Goal: Information Seeking & Learning: Learn about a topic

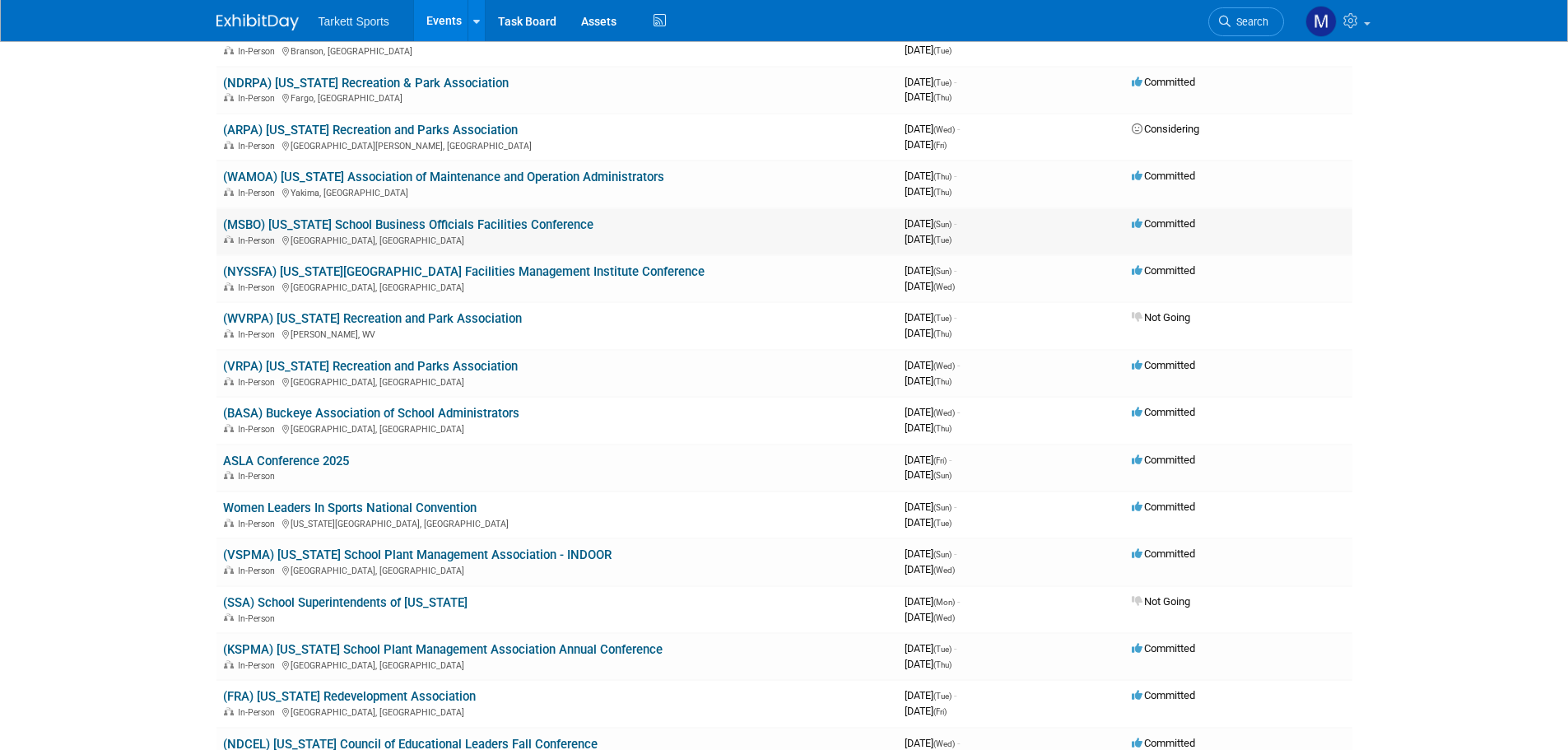
scroll to position [576, 0]
click at [429, 226] on link "(MSBO) [US_STATE] School Business Officials Facilities Conference" at bounding box center [408, 224] width 371 height 15
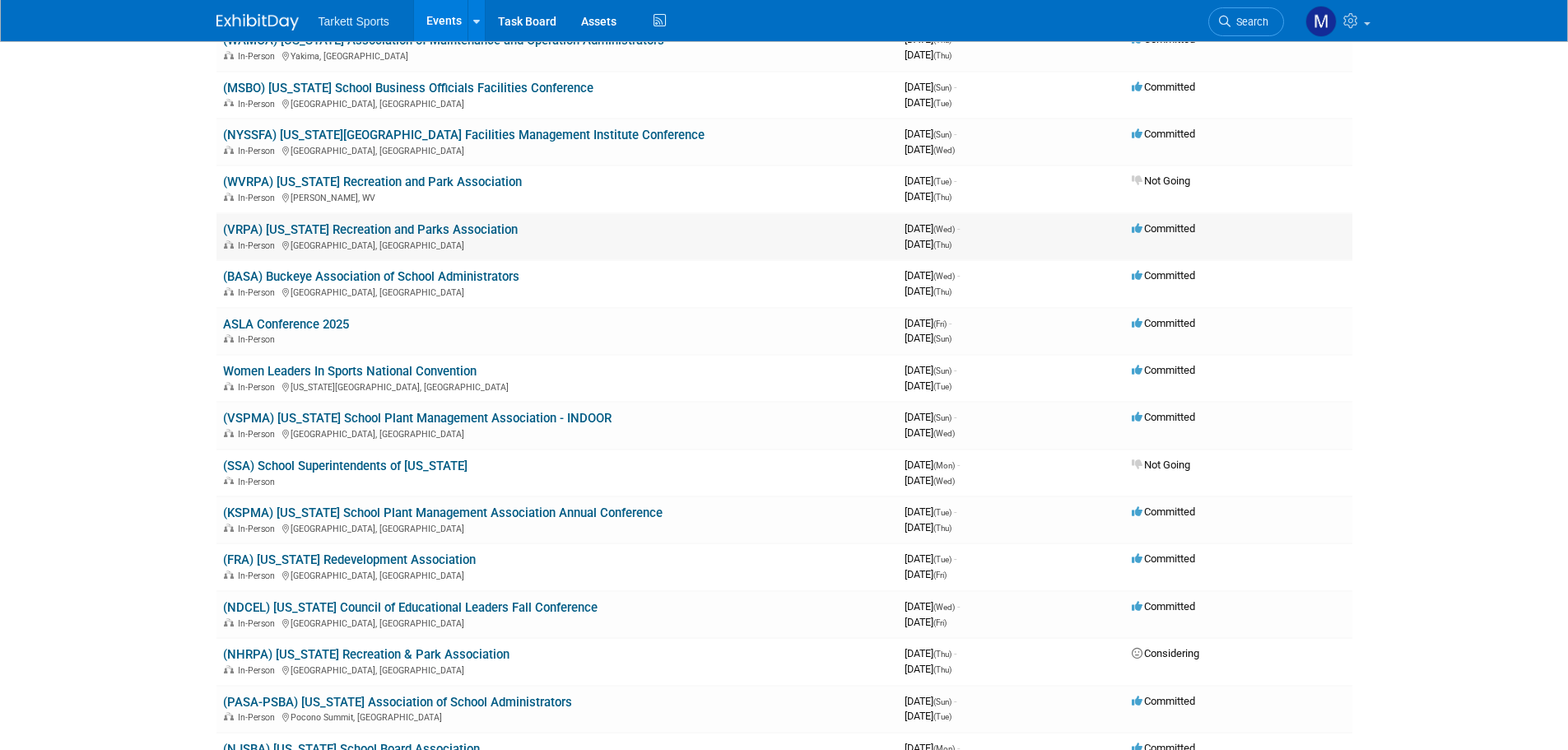
scroll to position [741, 0]
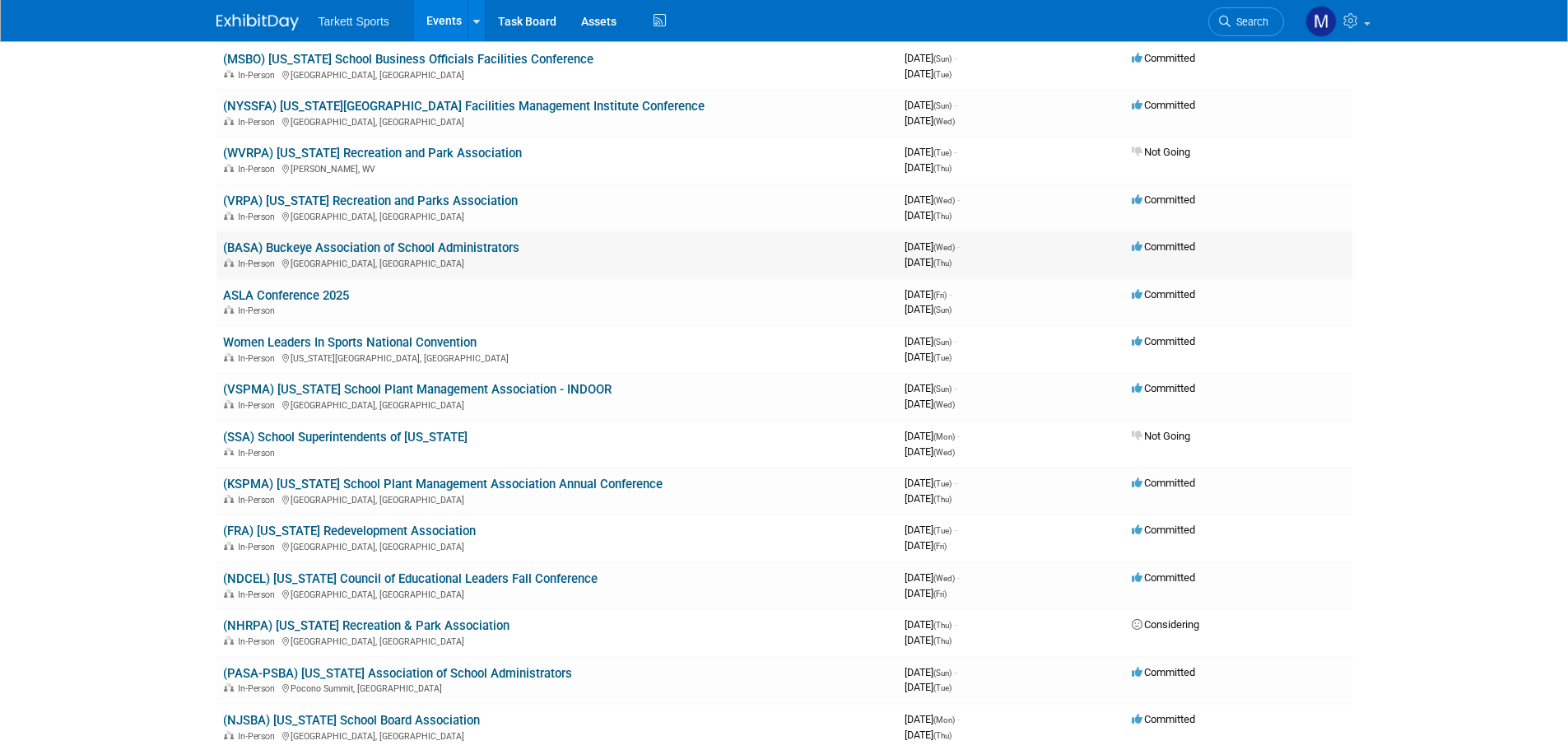
click at [446, 252] on link "(BASA) Buckeye Association of School Administrators" at bounding box center [371, 248] width 296 height 15
click at [330, 299] on link "ASLA Conference 2025" at bounding box center [286, 295] width 126 height 15
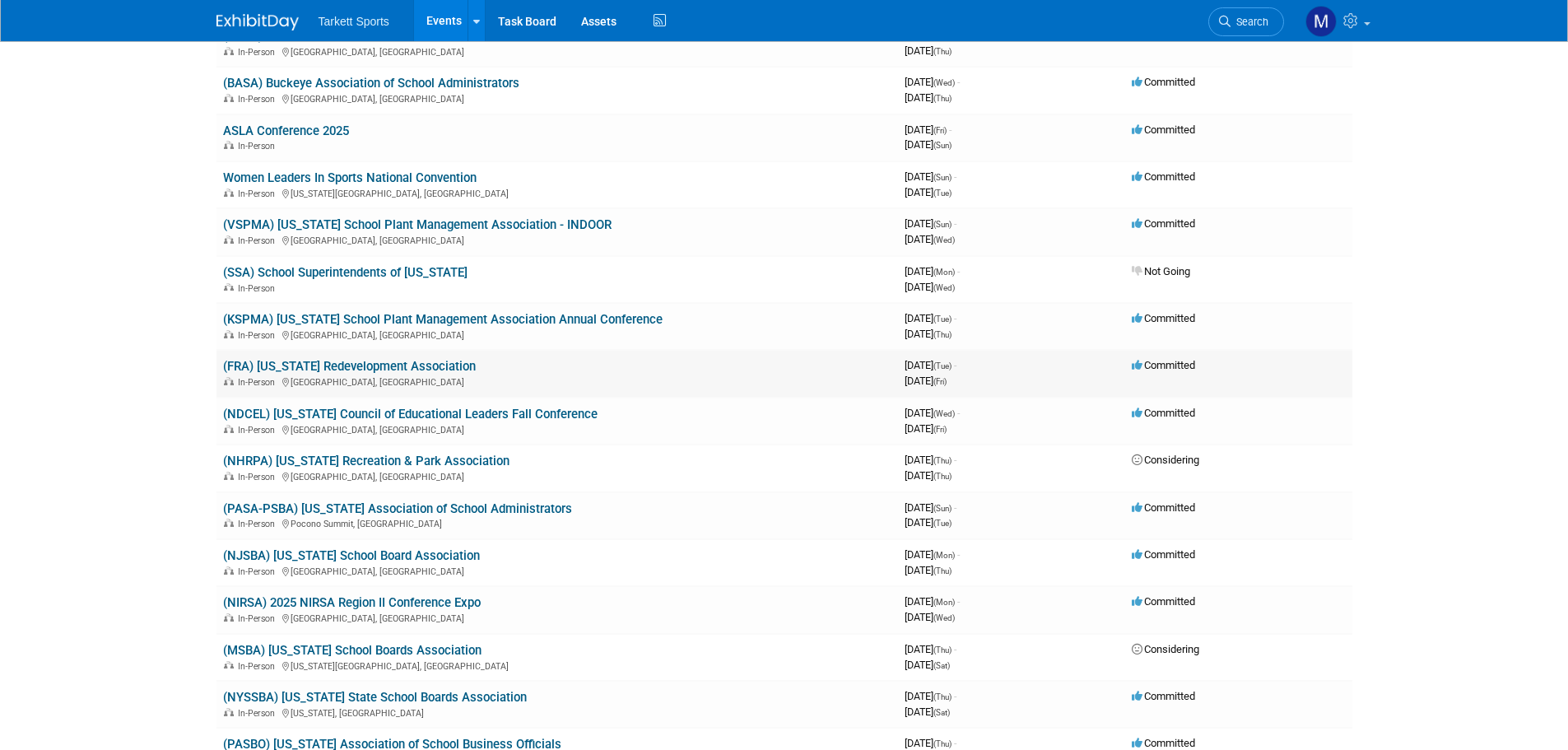
scroll to position [988, 0]
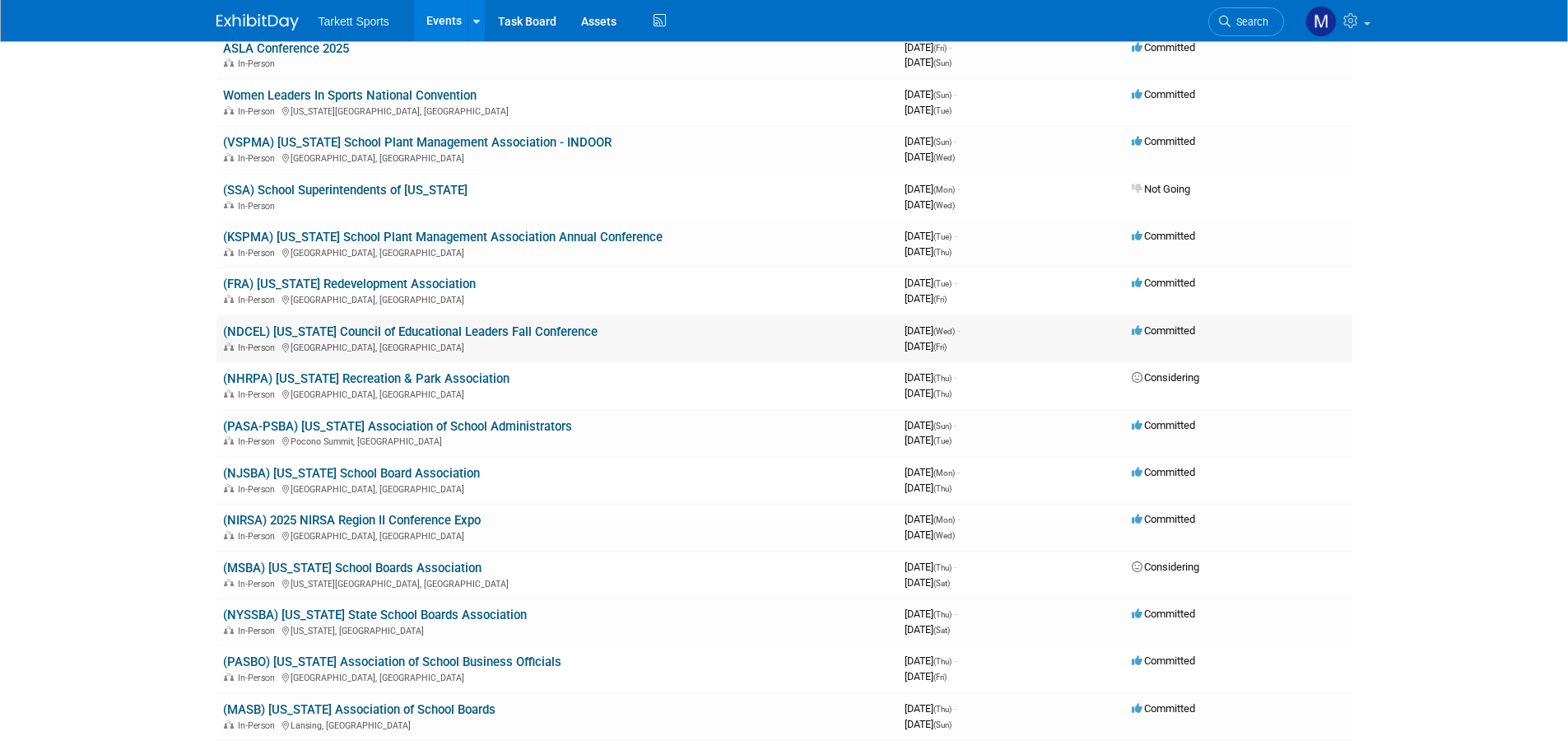
click at [414, 332] on link "(NDCEL) [US_STATE] Council of Educational Leaders Fall Conference" at bounding box center [410, 332] width 374 height 15
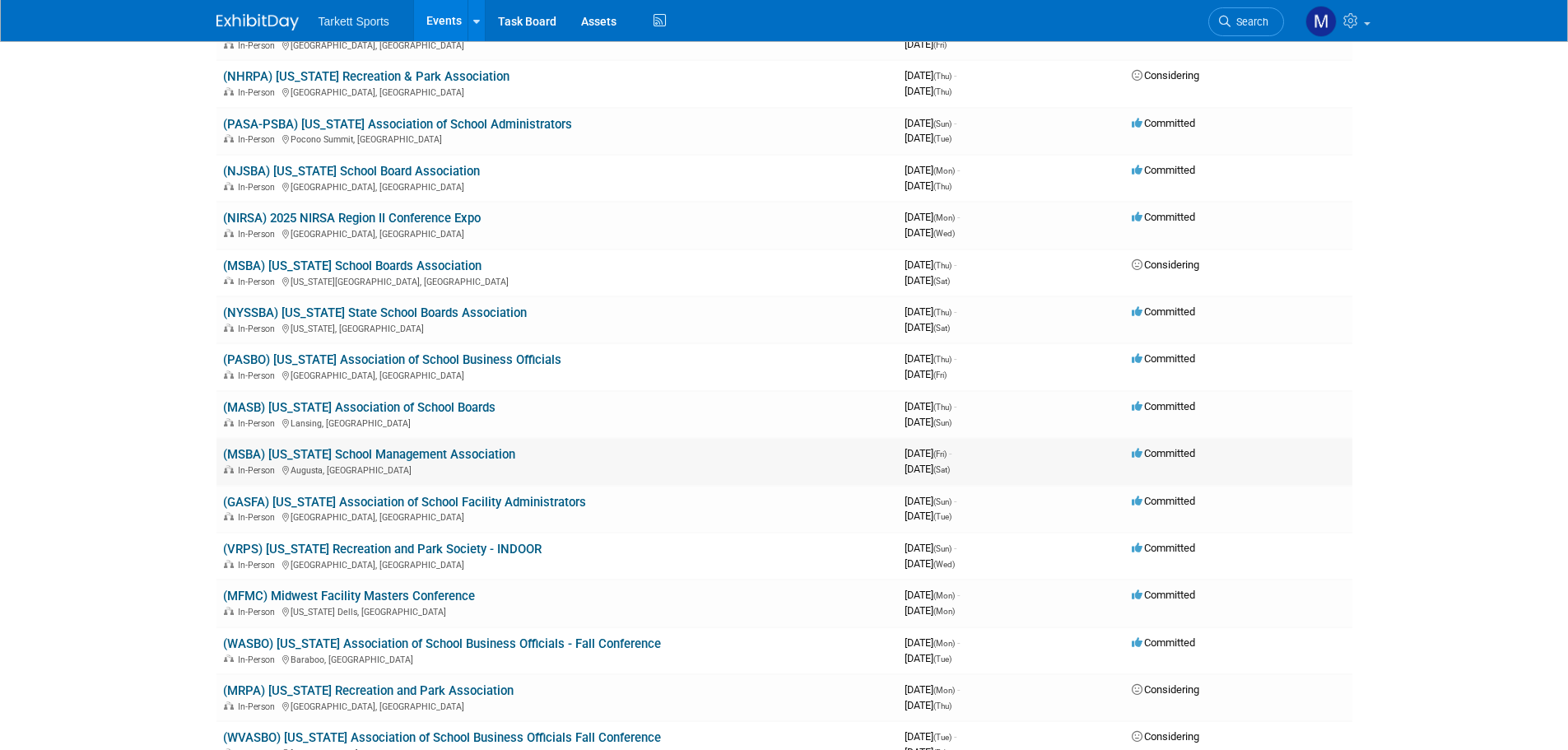
scroll to position [1318, 0]
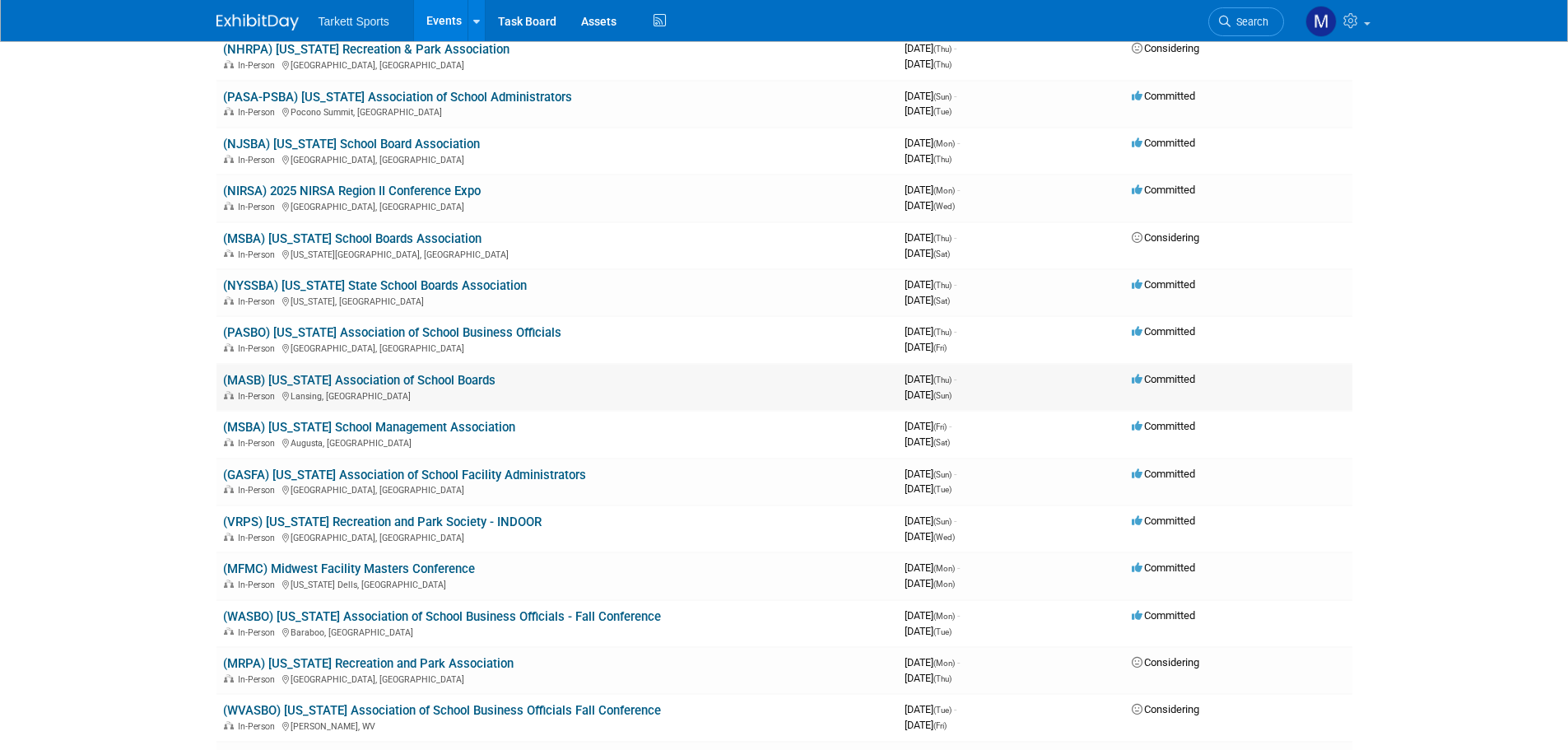
click at [422, 382] on link "(MASB) Michigan Association of School Boards" at bounding box center [359, 380] width 272 height 15
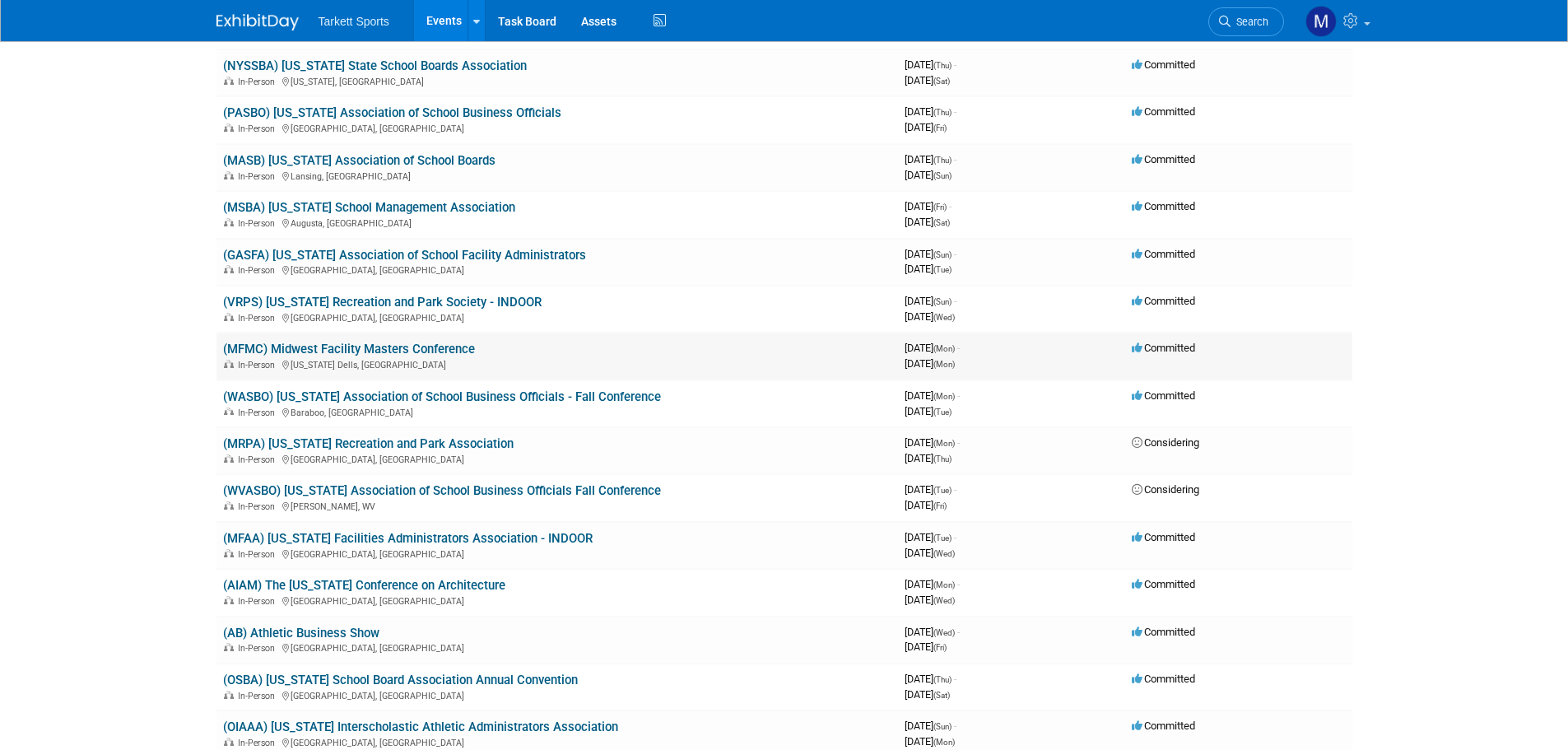
scroll to position [1565, 0]
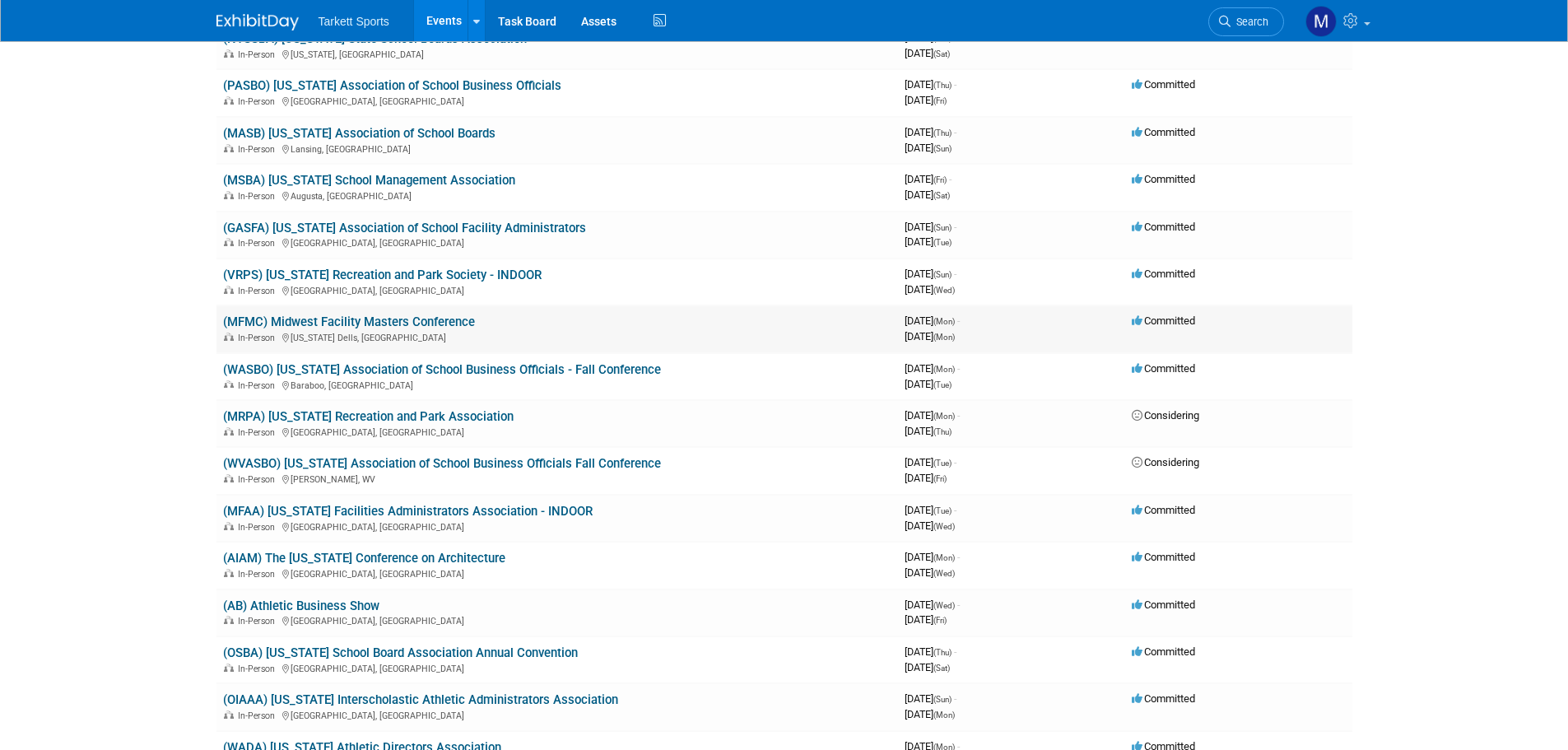
click at [424, 323] on link "(MFMC) Midwest Facility Masters Conference" at bounding box center [349, 322] width 251 height 15
click at [397, 369] on link "(WASBO) Wisconsin Association of School Business Officials - Fall Conference" at bounding box center [442, 370] width 438 height 15
click at [395, 416] on link "(MRPA) Minnesota Recreation and Park Association" at bounding box center [368, 416] width 291 height 15
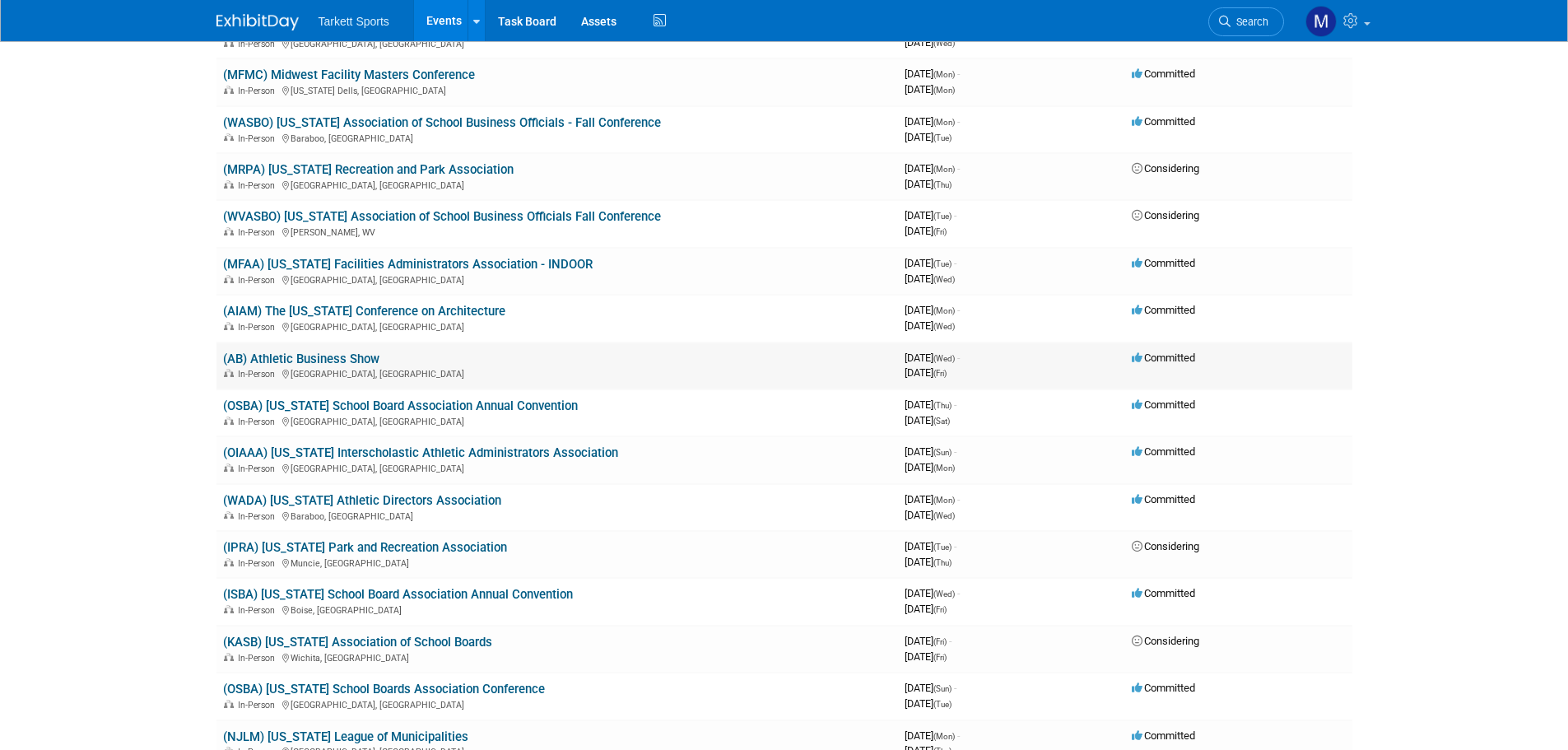
scroll to position [1894, 0]
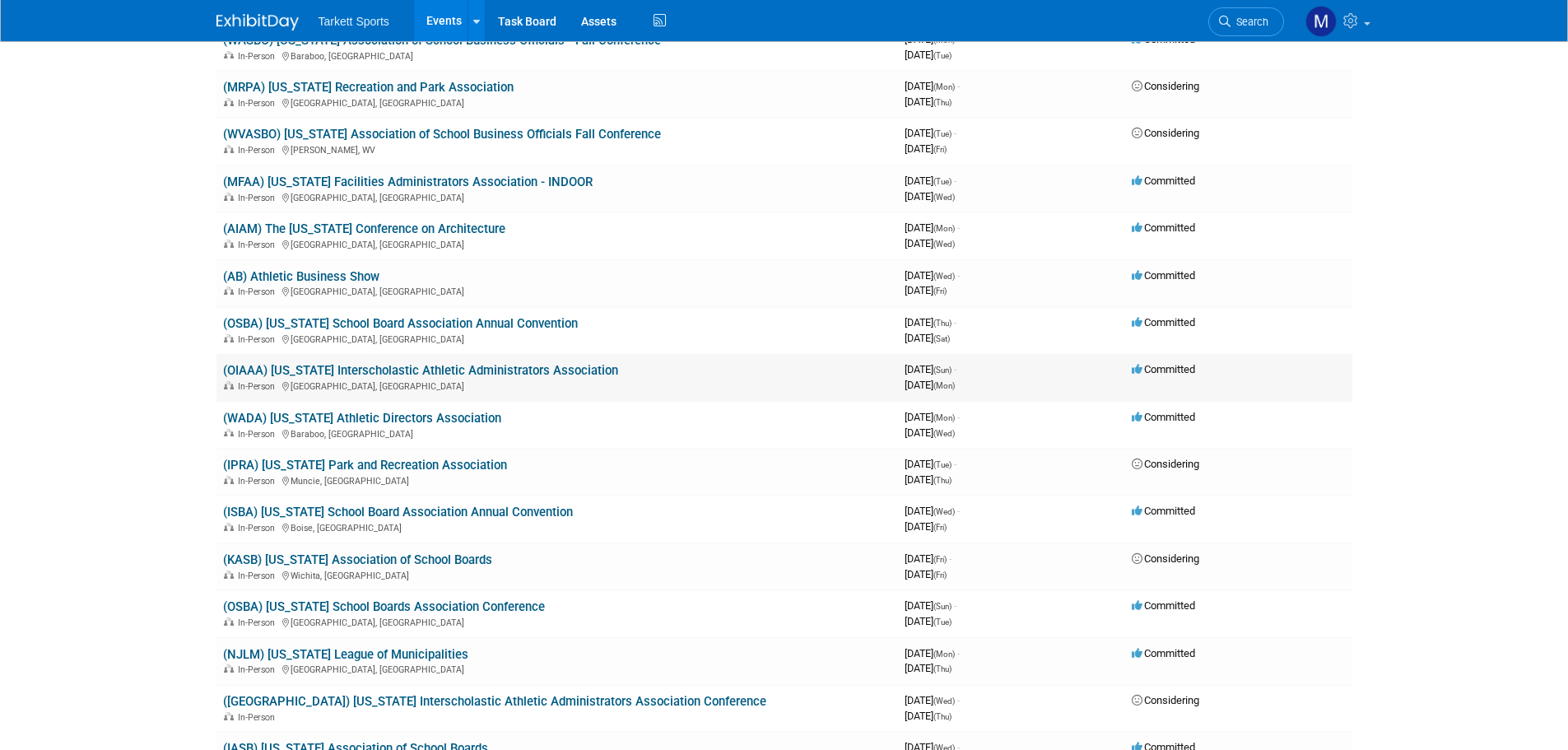
click at [408, 374] on link "(OIAAA) [US_STATE] Interscholastic Athletic Administrators Association" at bounding box center [421, 370] width 395 height 15
click at [384, 416] on link "(WADA) [US_STATE] Athletic Directors Association" at bounding box center [362, 418] width 278 height 15
click at [354, 419] on link "(WADA) [US_STATE] Athletic Directors Association" at bounding box center [362, 418] width 278 height 15
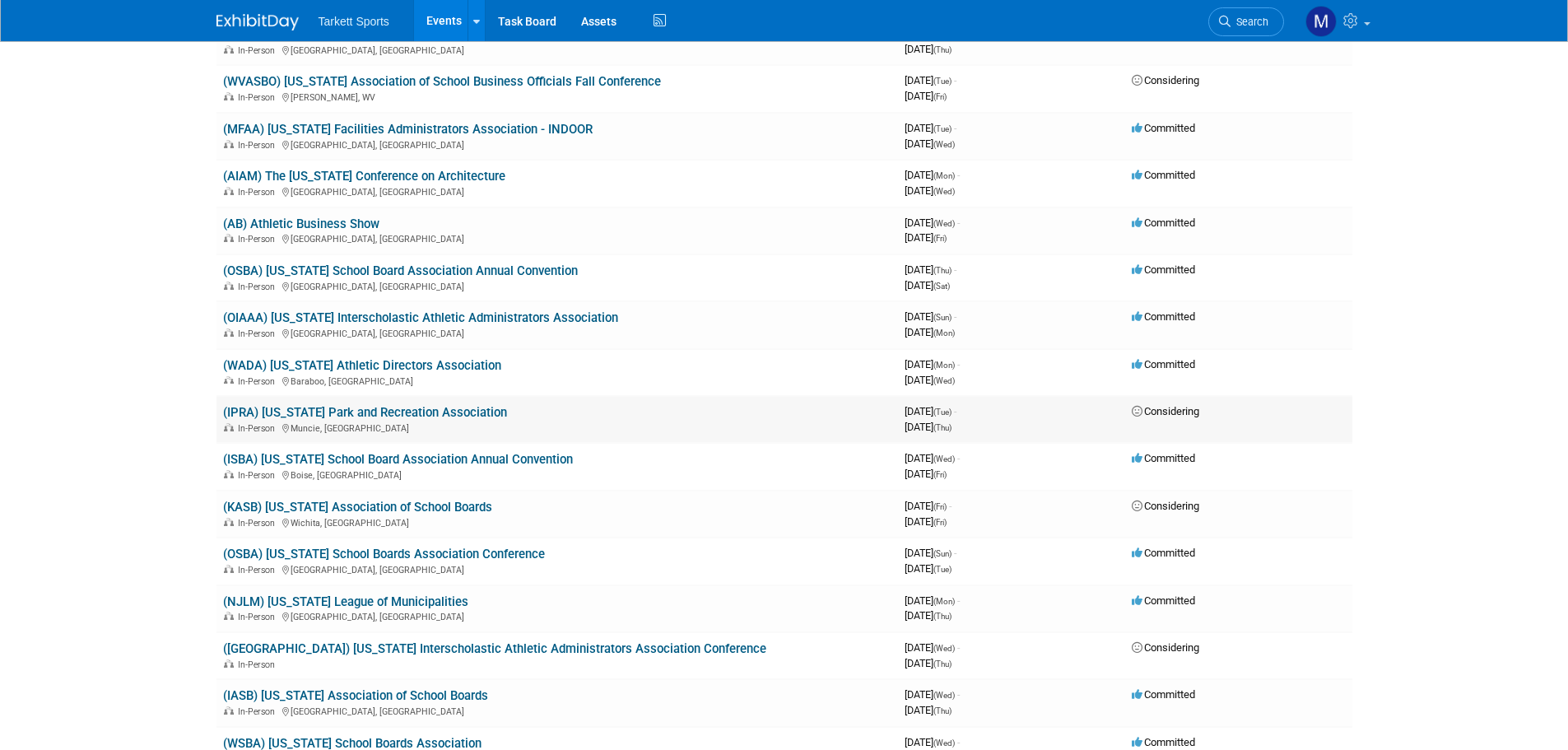
scroll to position [1976, 0]
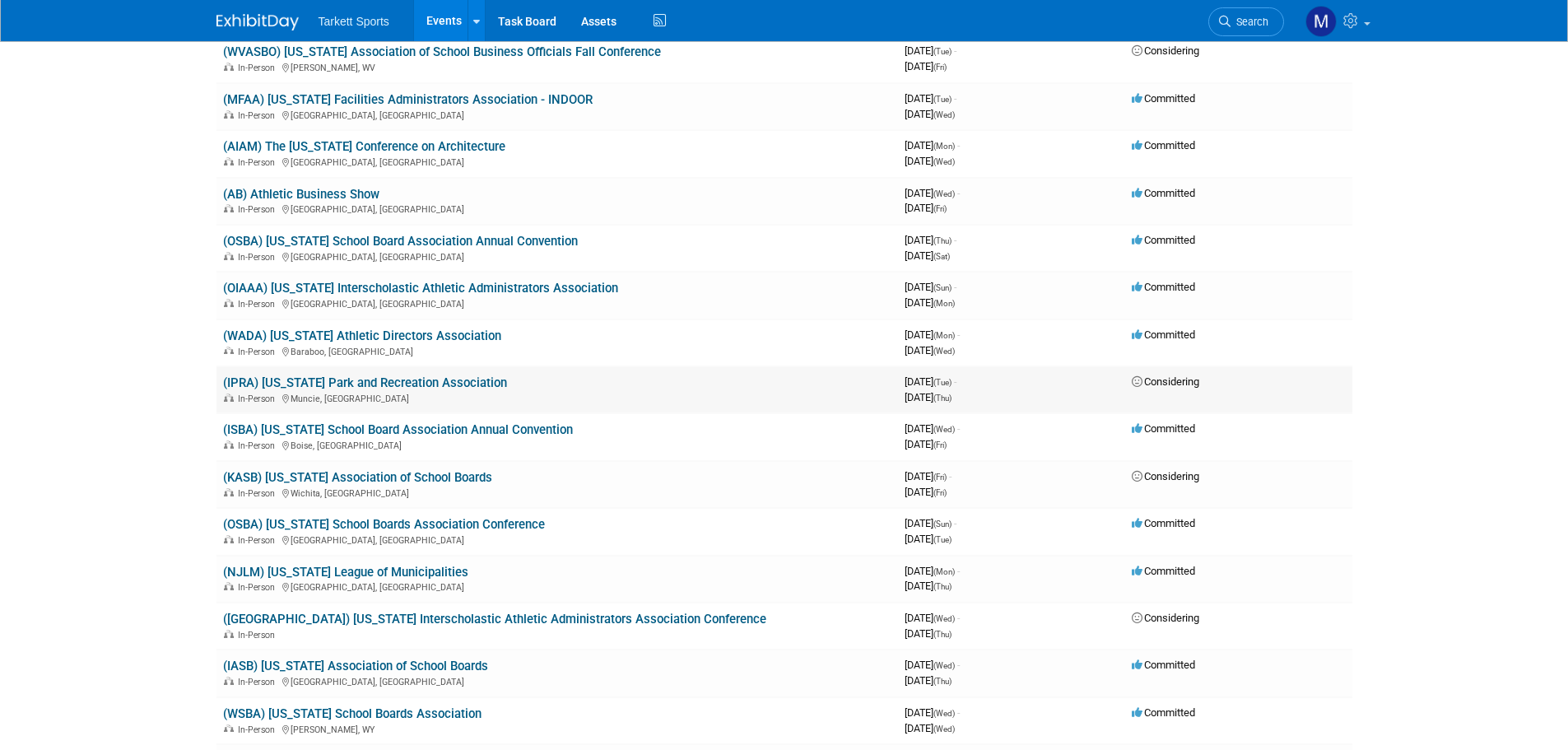
click at [391, 386] on link "(IPRA) [US_STATE] Park and Recreation Association" at bounding box center [365, 383] width 284 height 15
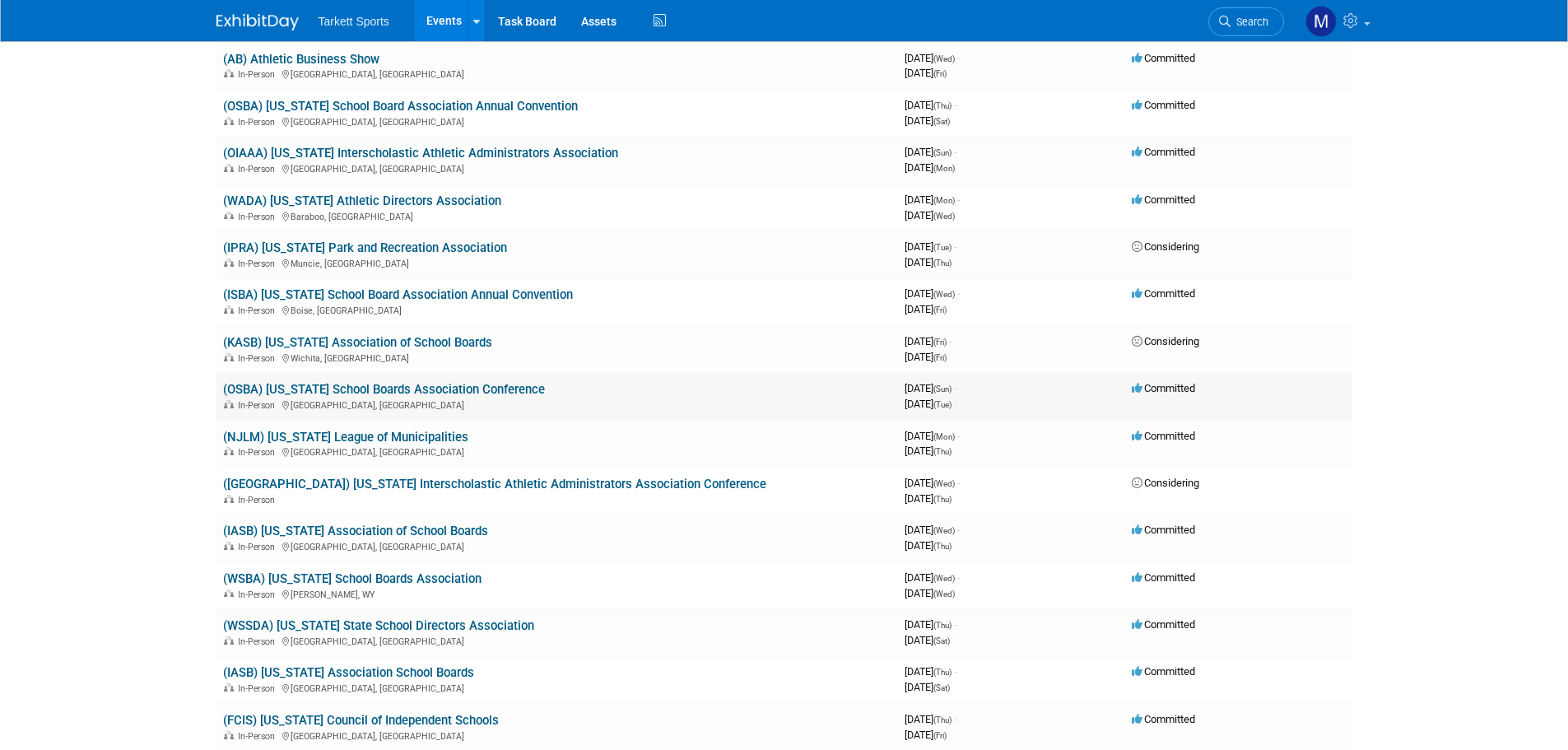
scroll to position [2141, 0]
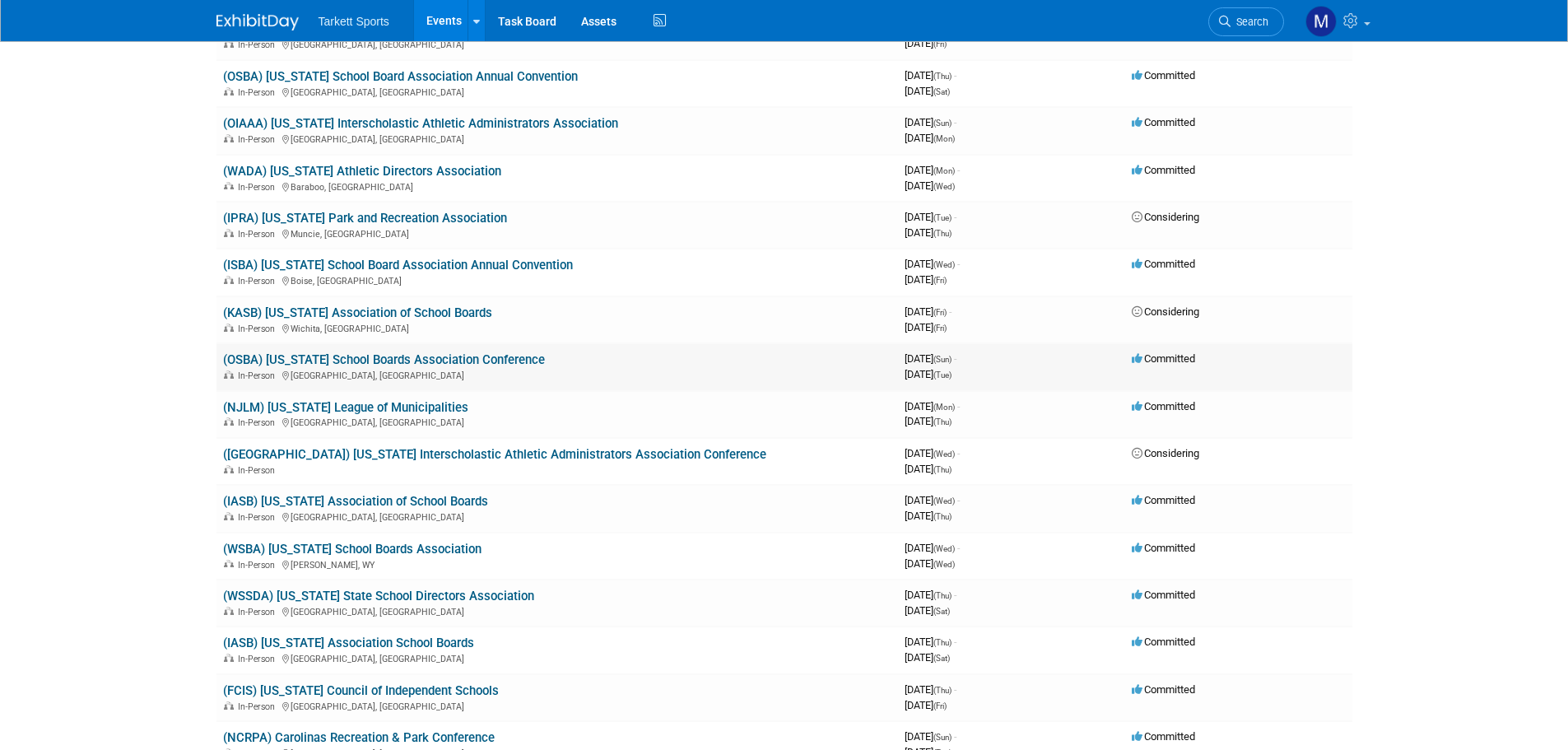
click at [394, 359] on link "(OSBA) [US_STATE] School Boards Association Conference" at bounding box center [384, 360] width 322 height 15
click at [405, 173] on link "(WADA) [US_STATE] Athletic Directors Association" at bounding box center [362, 171] width 278 height 15
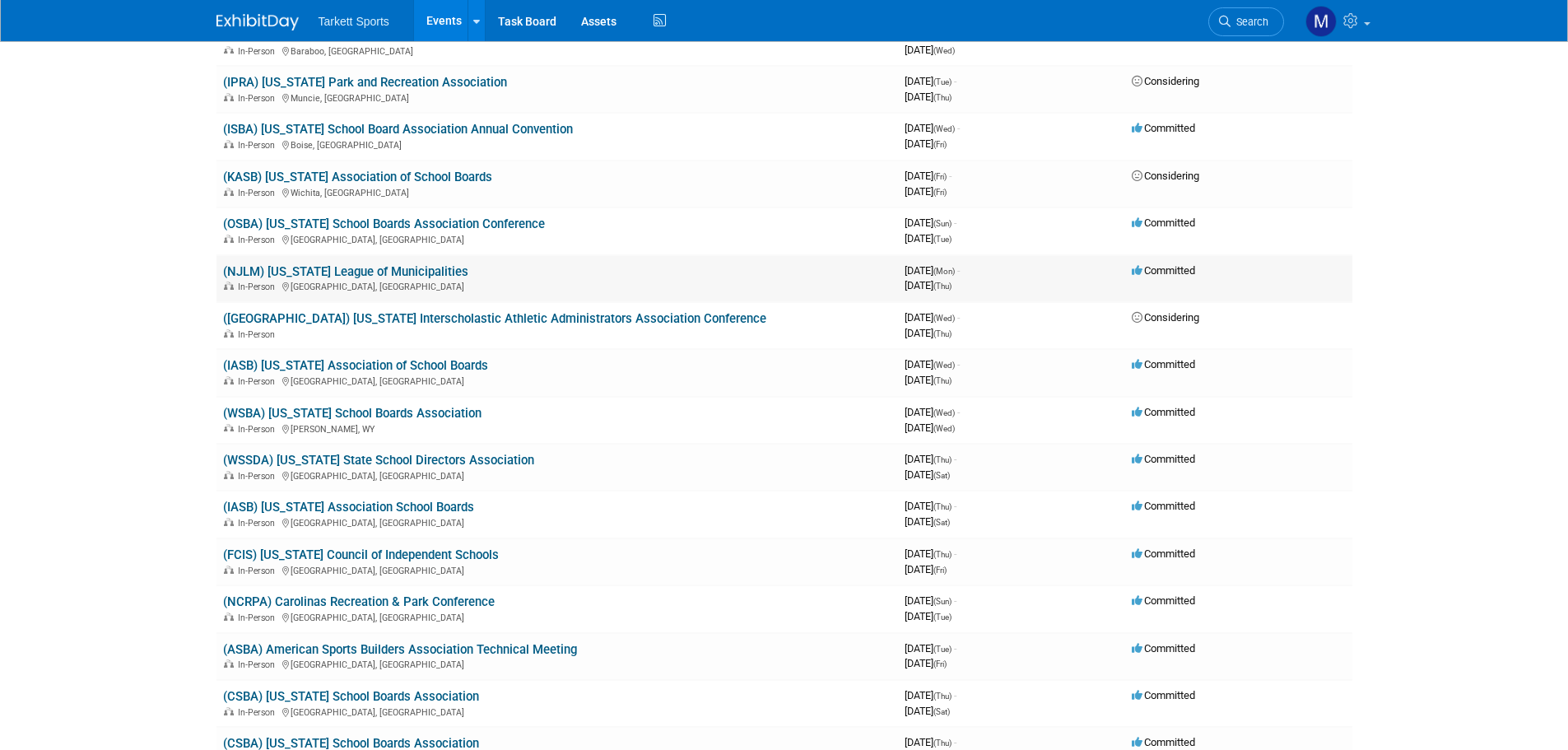
scroll to position [2306, 0]
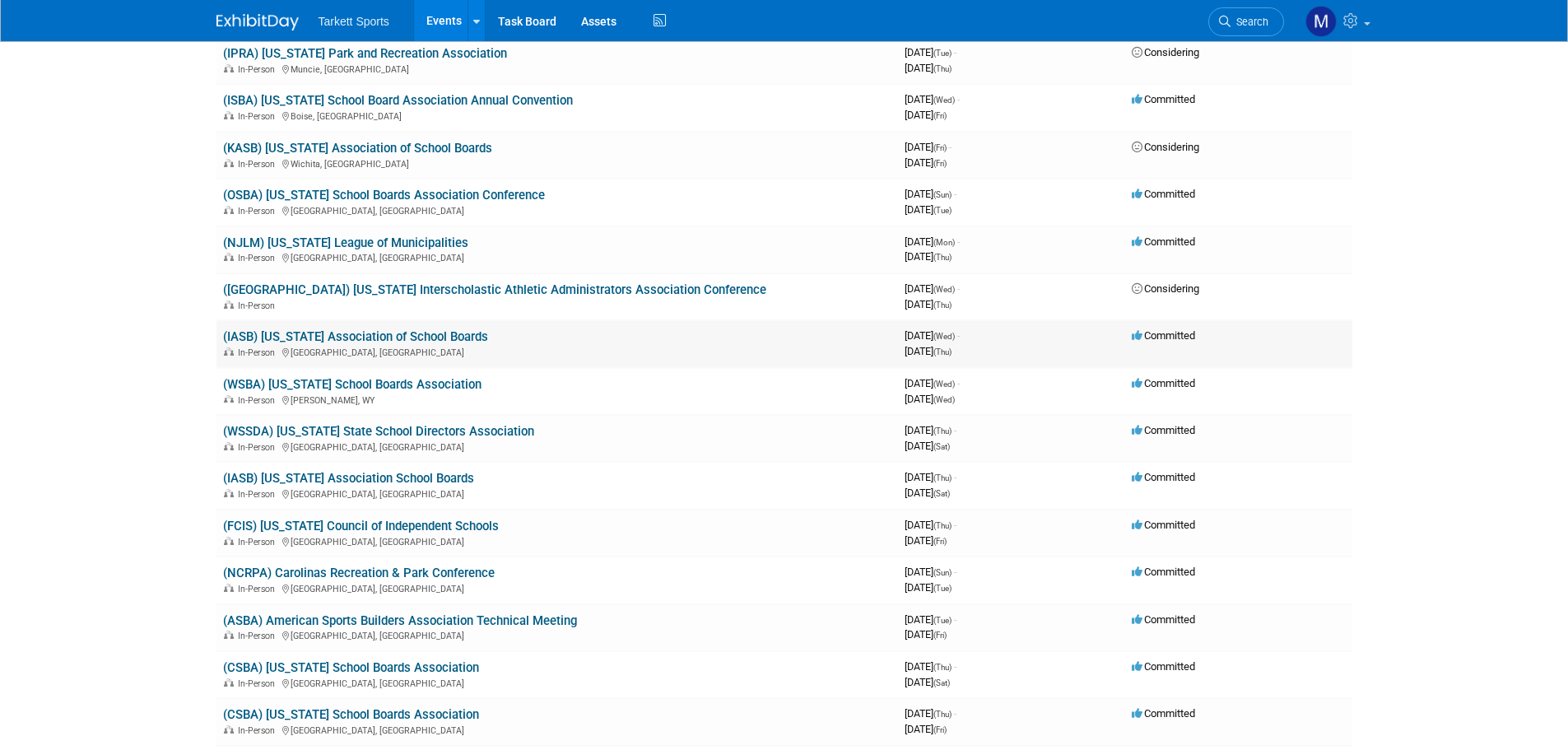
click at [388, 335] on link "(IASB) [US_STATE] Association of School Boards" at bounding box center [355, 336] width 265 height 15
click at [382, 200] on link "(OSBA) [US_STATE] School Boards Association Conference" at bounding box center [384, 195] width 322 height 15
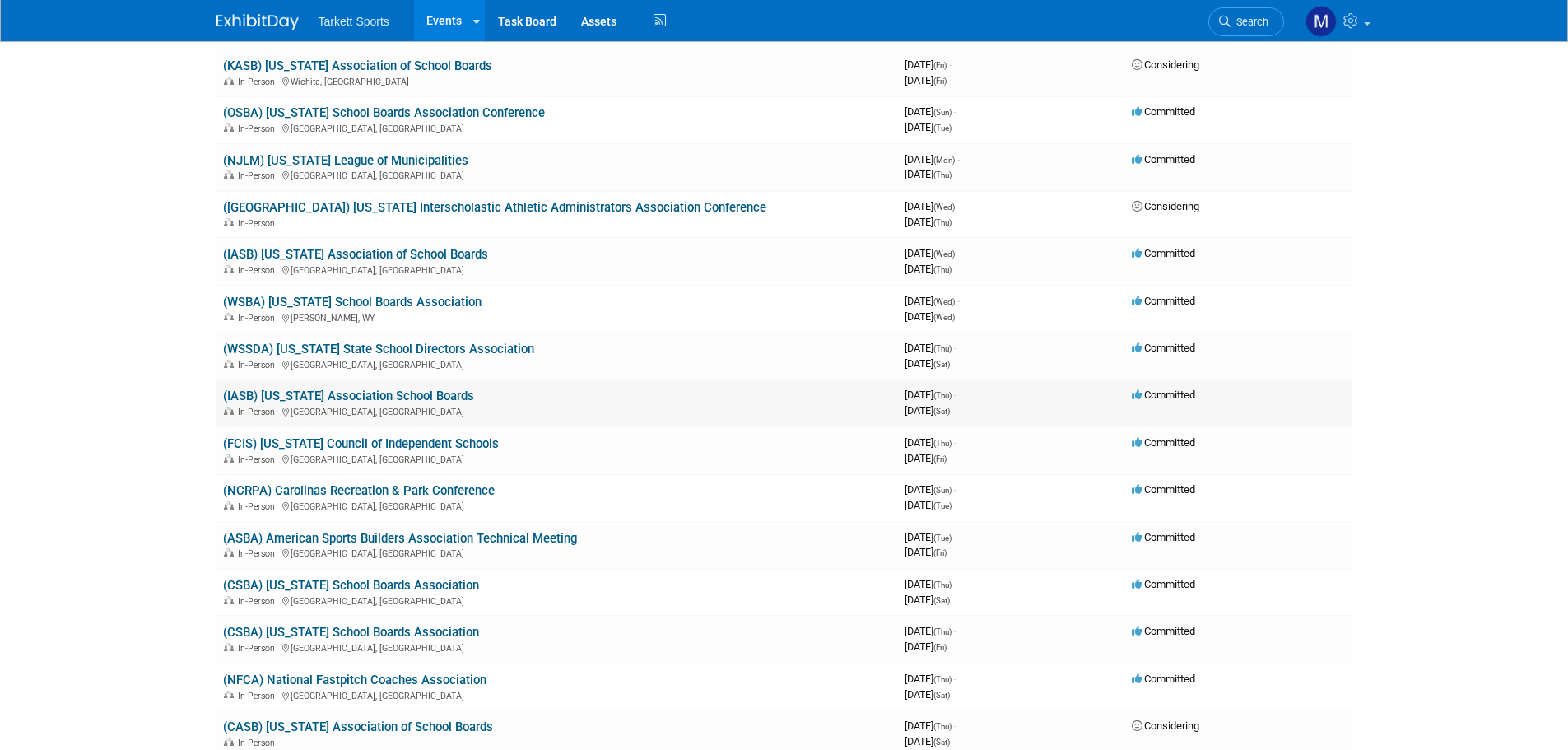
click at [395, 396] on link "(IASB) [US_STATE] Association School Boards" at bounding box center [349, 396] width 251 height 15
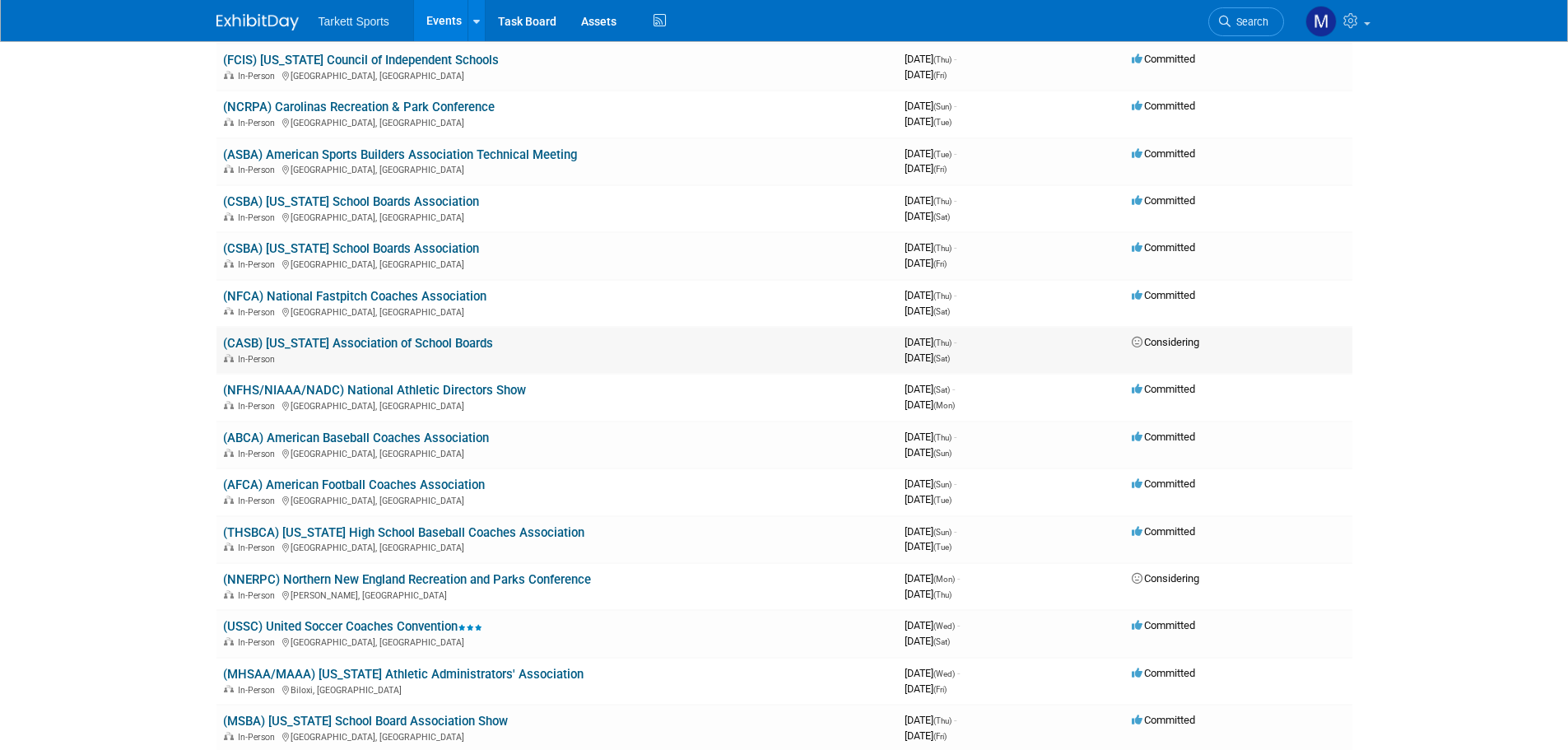
scroll to position [2800, 0]
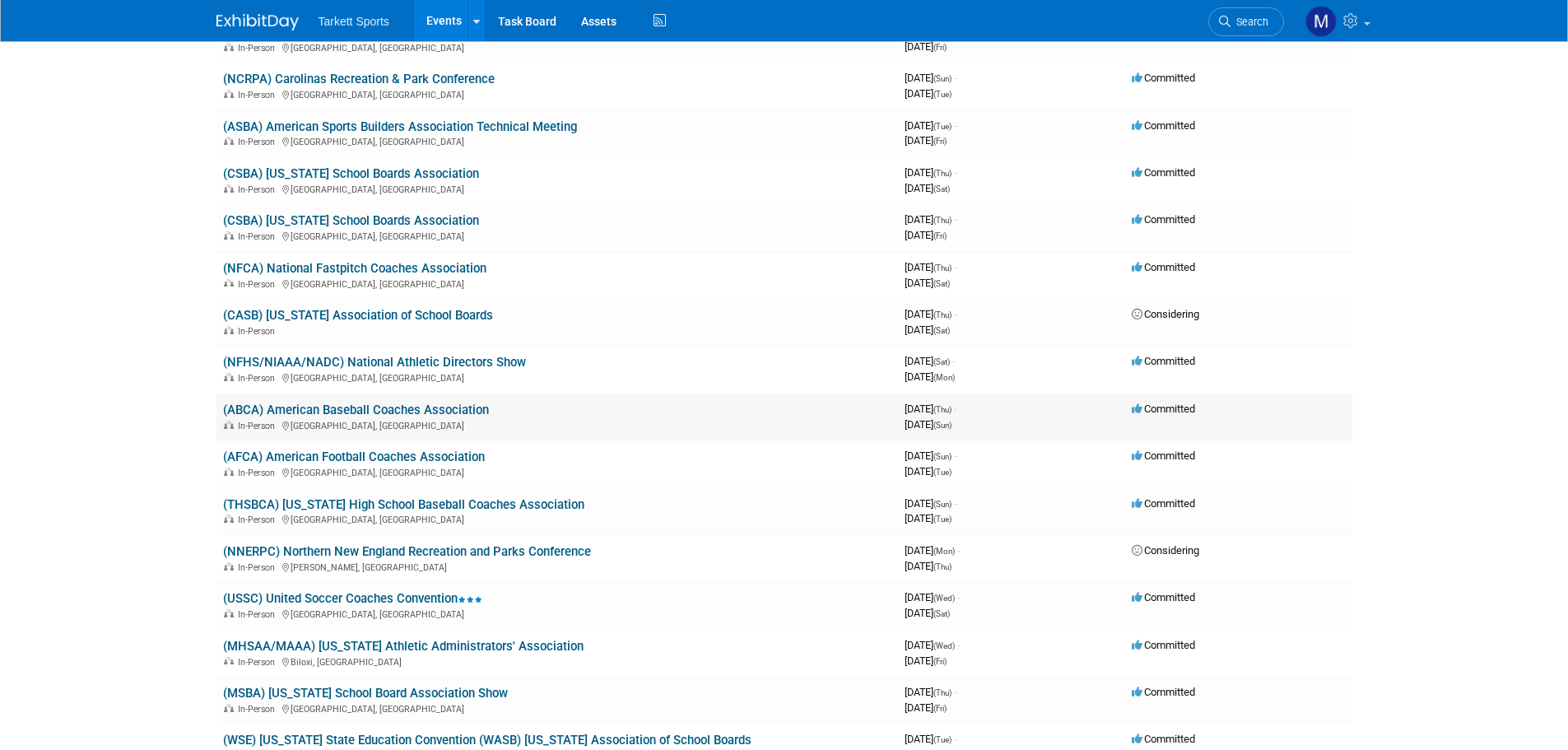
click at [391, 408] on link "(ABCA) American Baseball Coaches Association" at bounding box center [356, 410] width 266 height 15
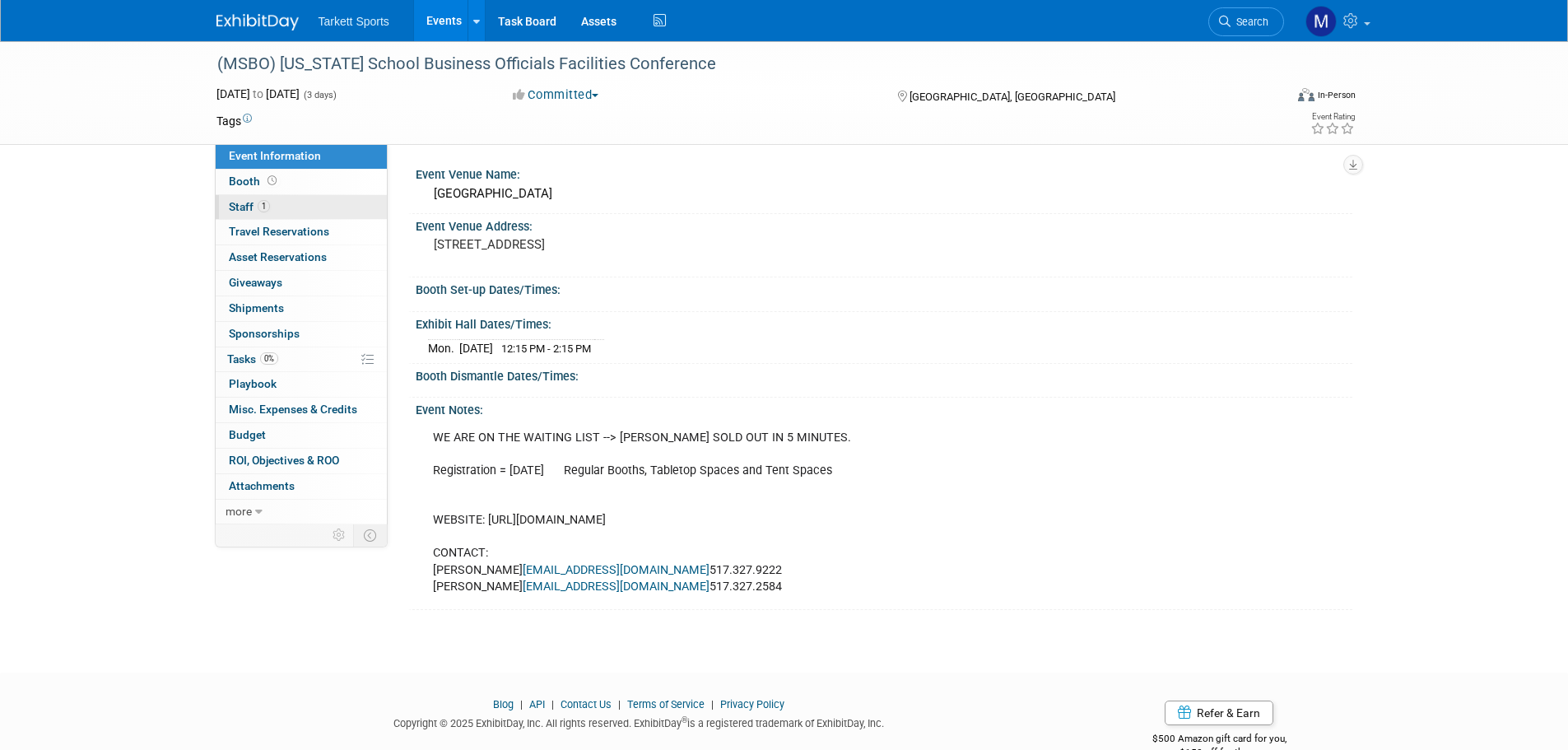
click at [323, 200] on link "1 Staff 1" at bounding box center [302, 207] width 171 height 25
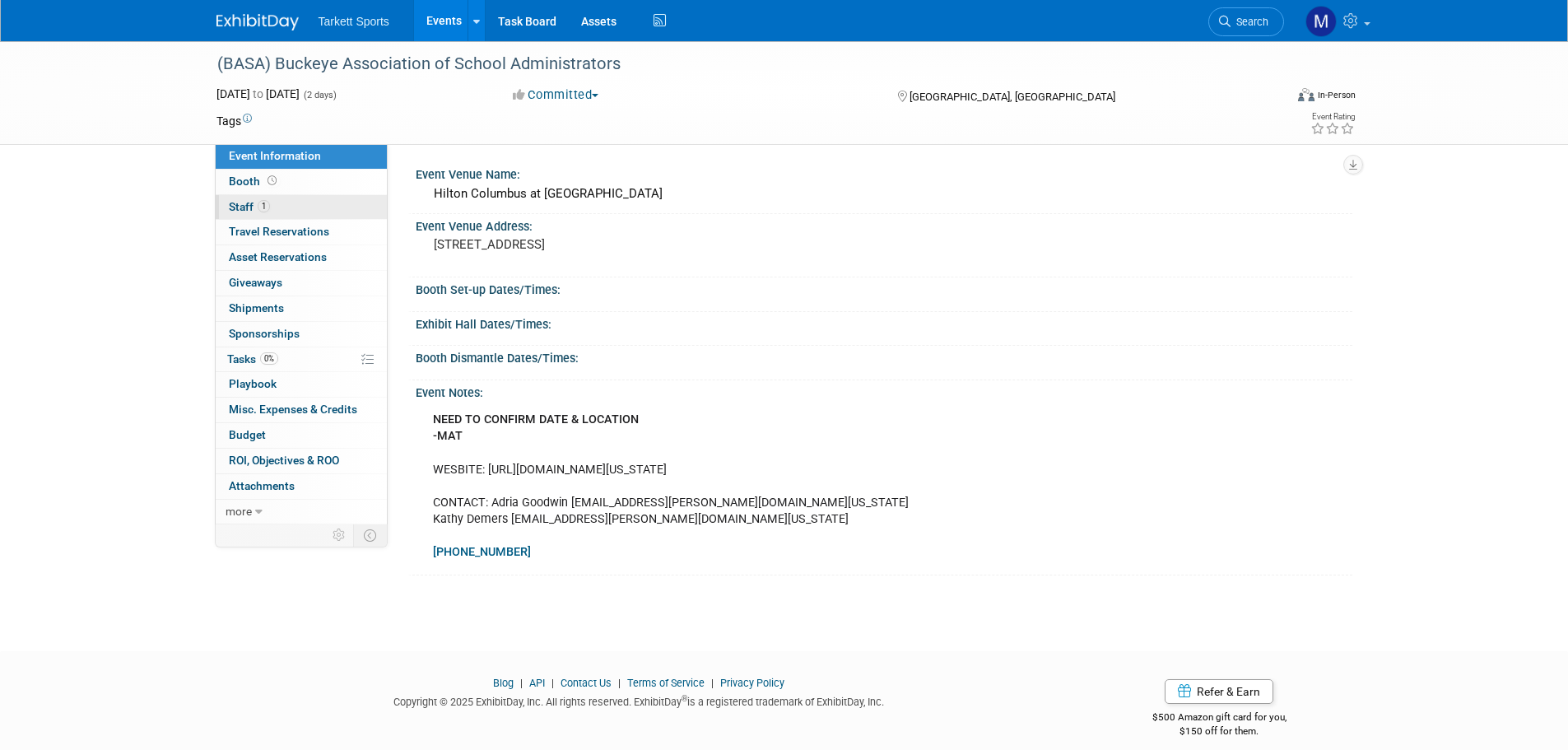
click at [331, 199] on link "1 Staff 1" at bounding box center [302, 207] width 171 height 25
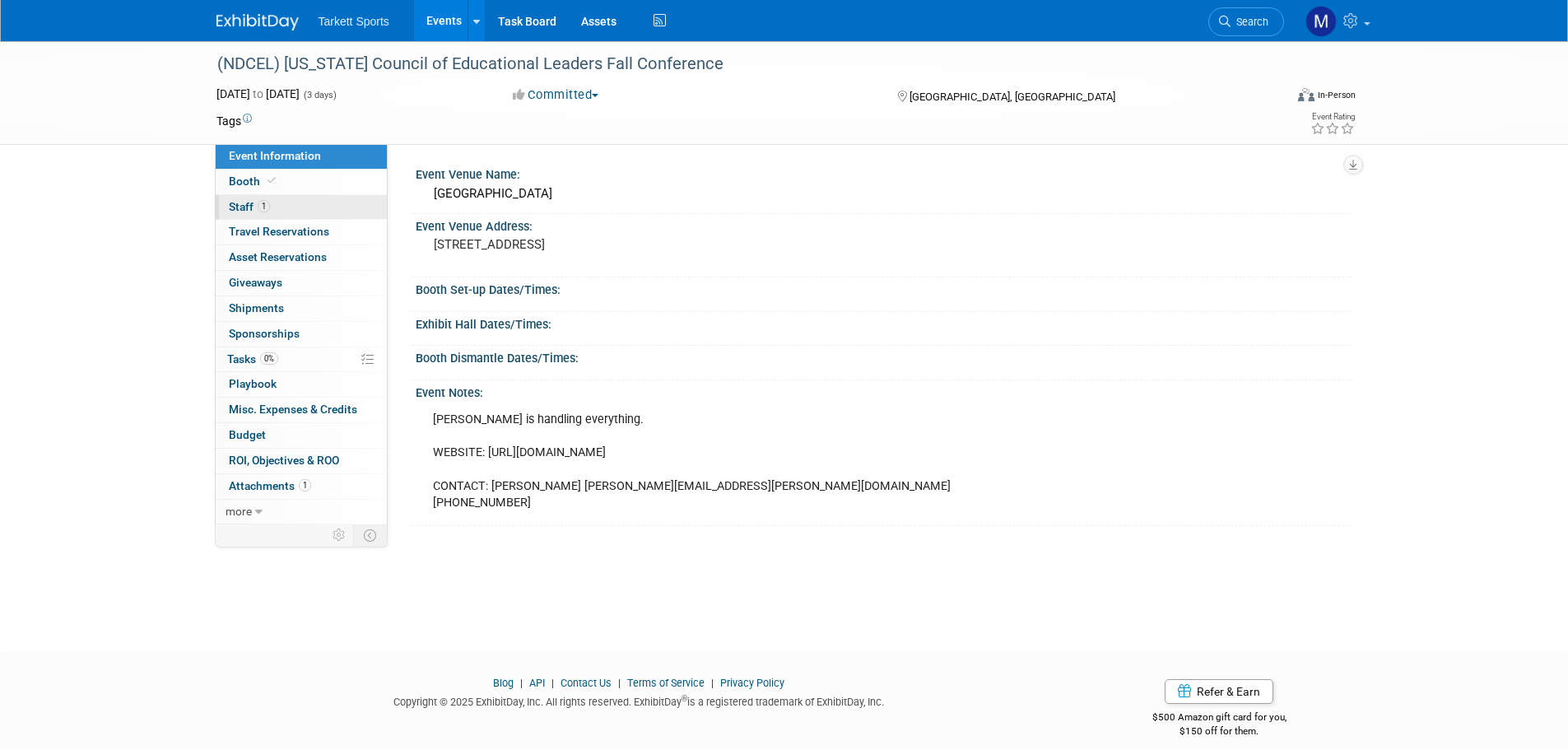
click at [288, 196] on link "1 Staff 1" at bounding box center [302, 207] width 171 height 25
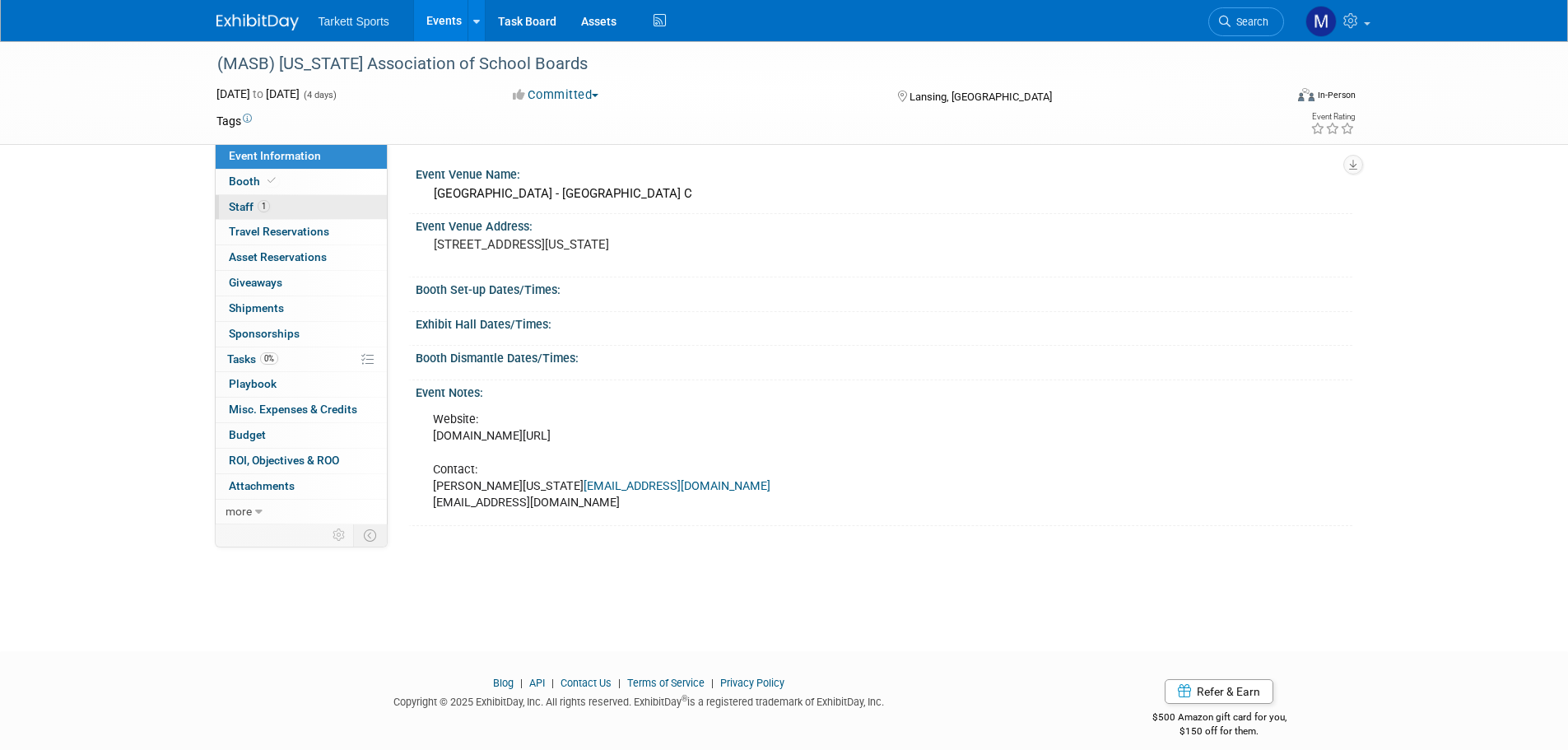
click at [331, 200] on link "1 Staff 1" at bounding box center [302, 207] width 171 height 25
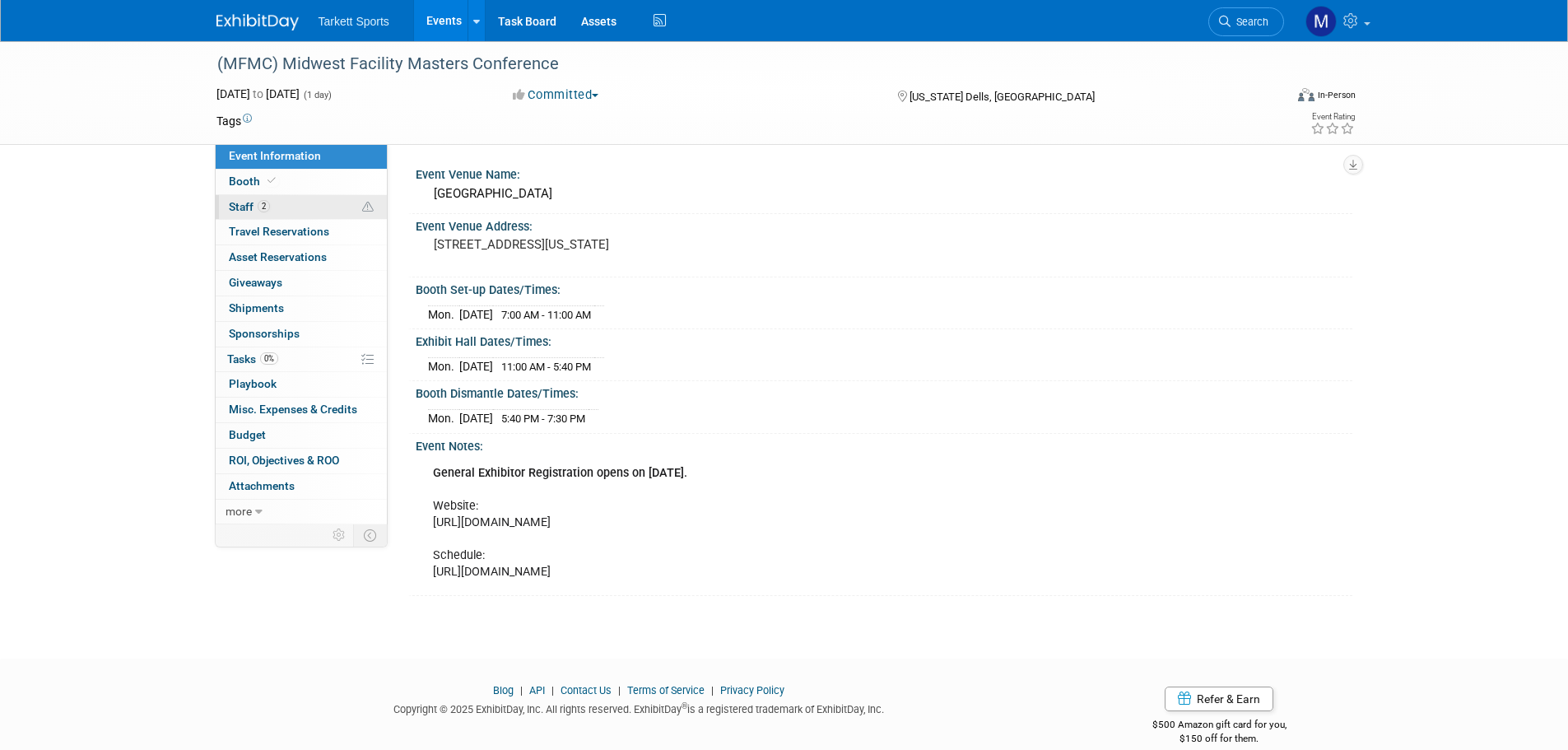
click at [333, 204] on link "2 Staff 2" at bounding box center [302, 207] width 171 height 25
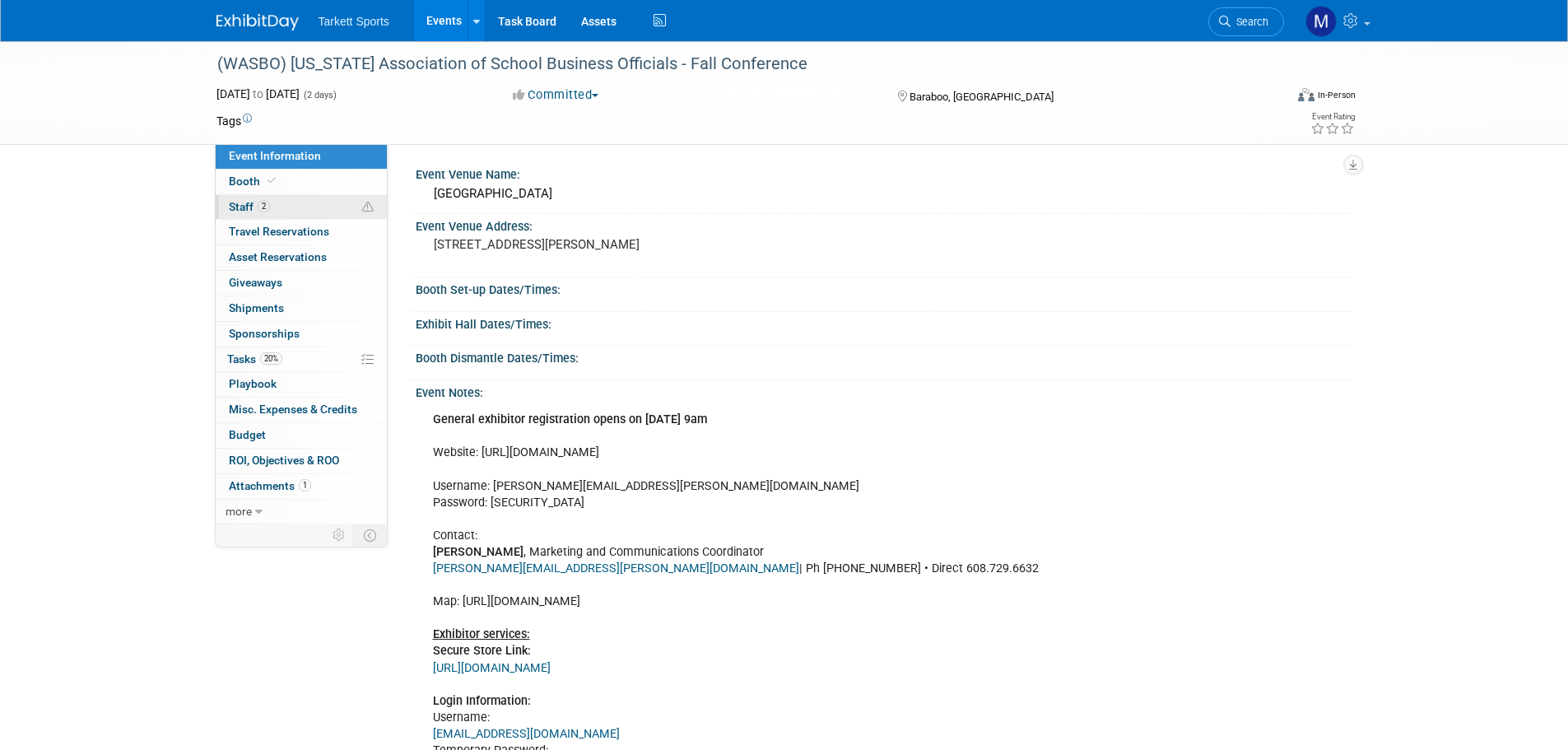
click at [333, 209] on link "2 Staff 2" at bounding box center [302, 207] width 171 height 25
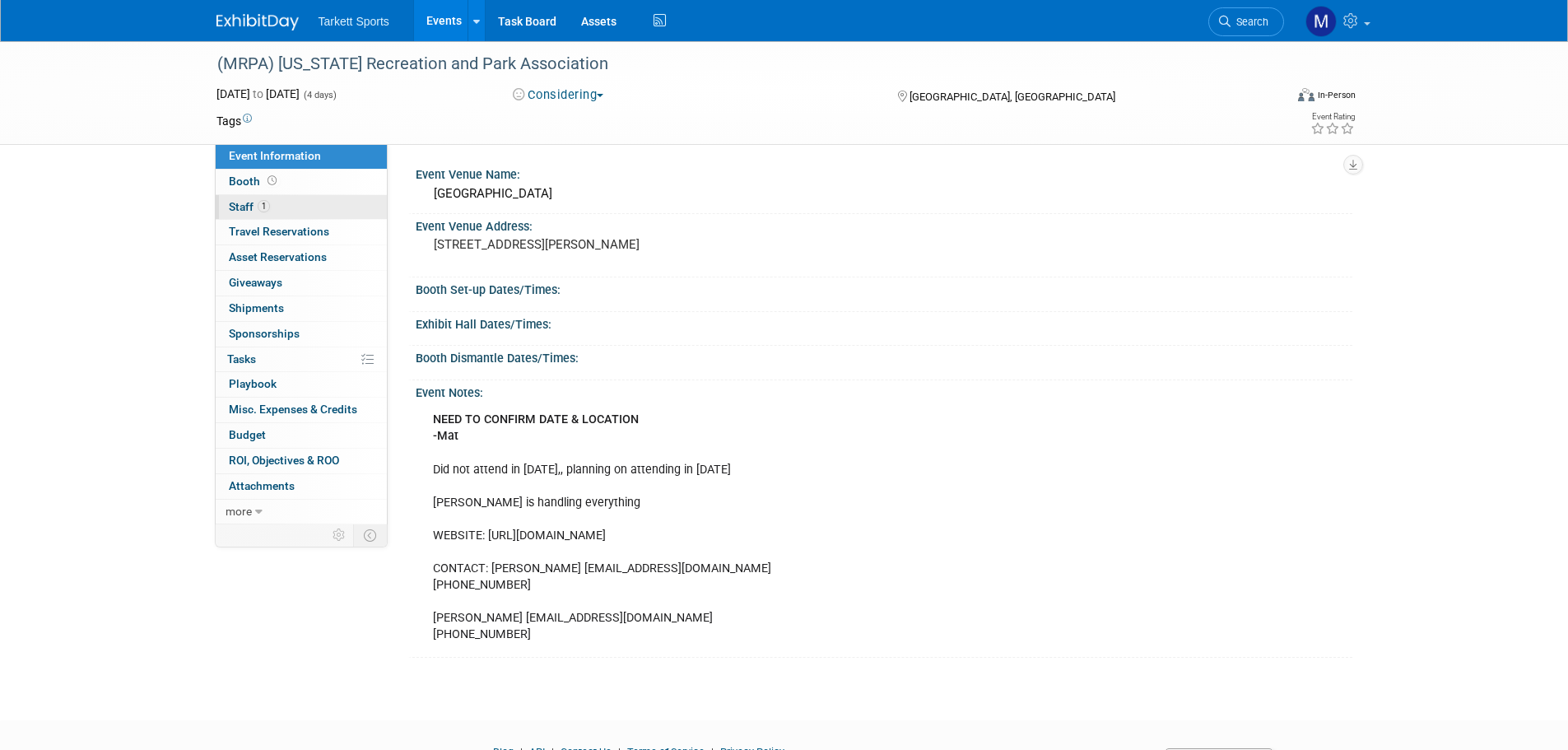
click at [308, 207] on link "1 Staff 1" at bounding box center [302, 207] width 171 height 25
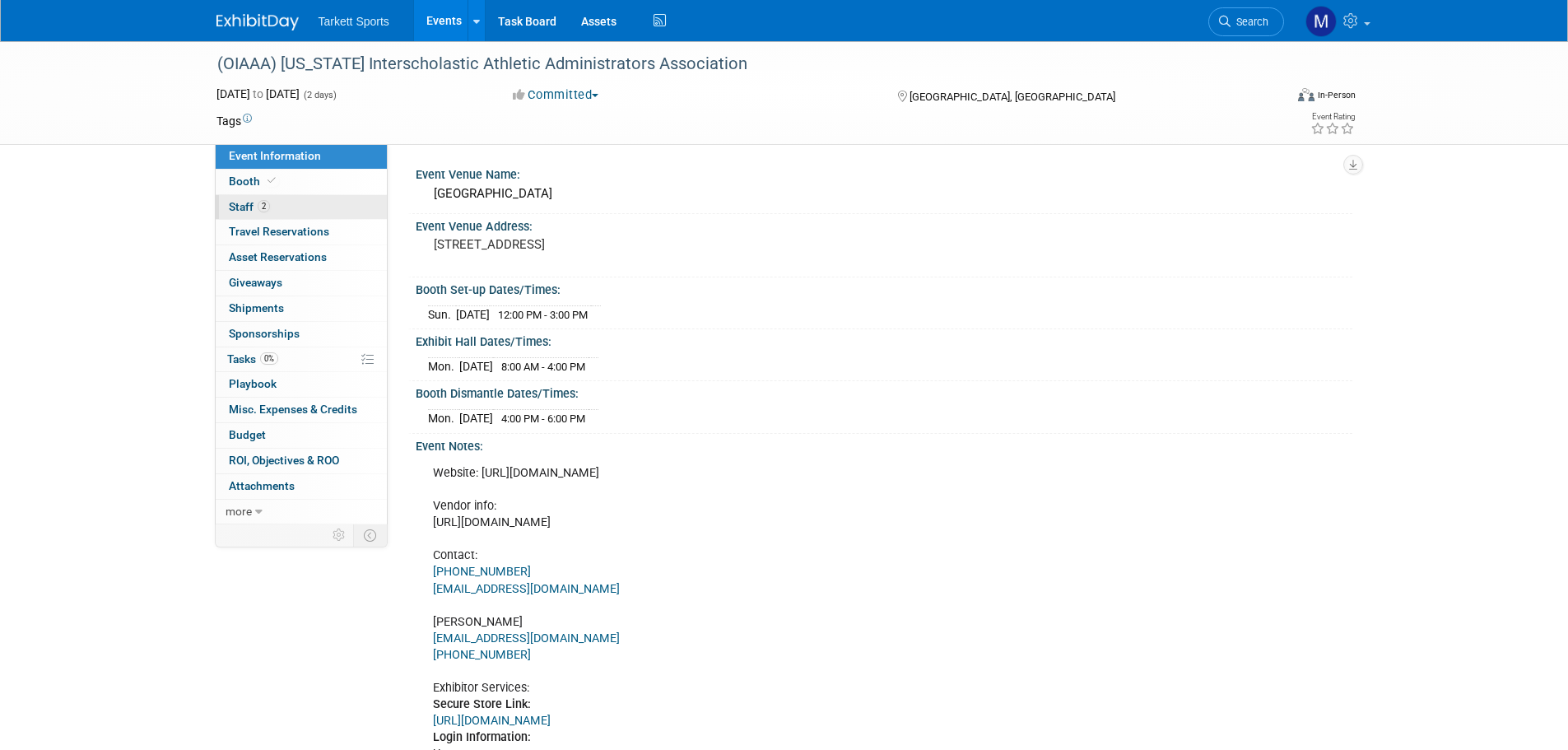
click at [325, 205] on link "2 Staff 2" at bounding box center [302, 207] width 171 height 25
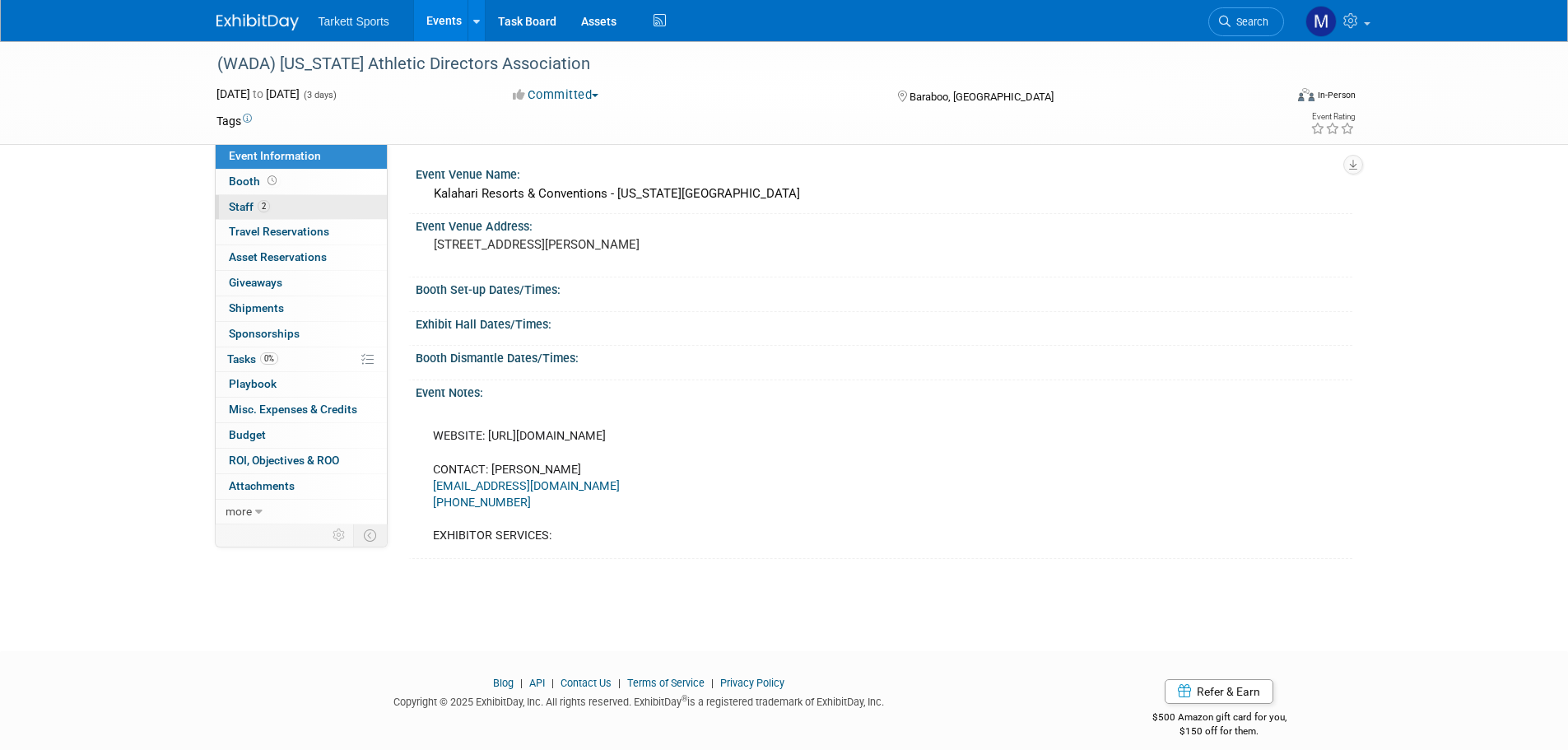
click at [297, 210] on link "2 Staff 2" at bounding box center [302, 207] width 171 height 25
click at [312, 200] on link "2 Staff 2" at bounding box center [302, 207] width 171 height 25
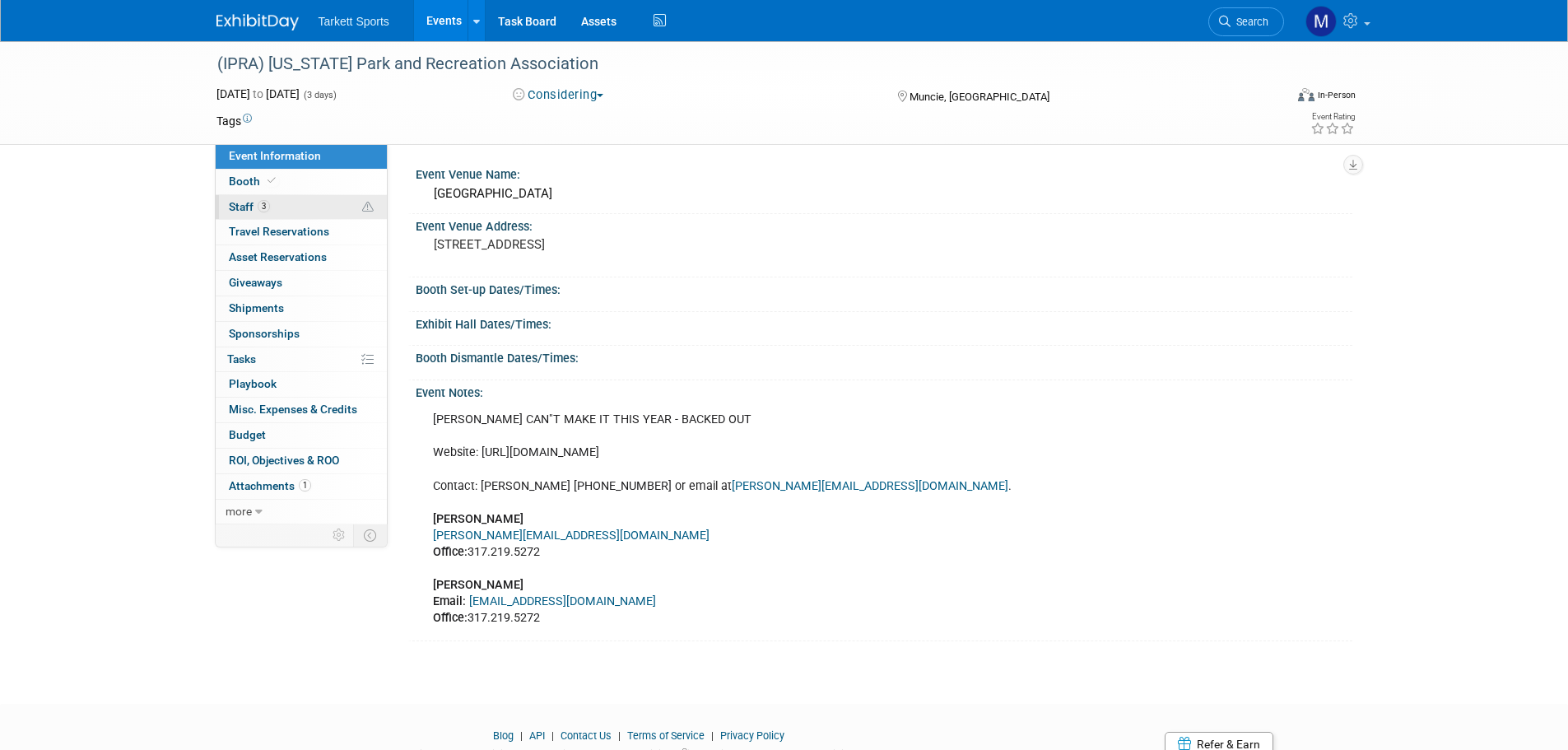
click at [306, 209] on link "3 Staff 3" at bounding box center [302, 207] width 171 height 25
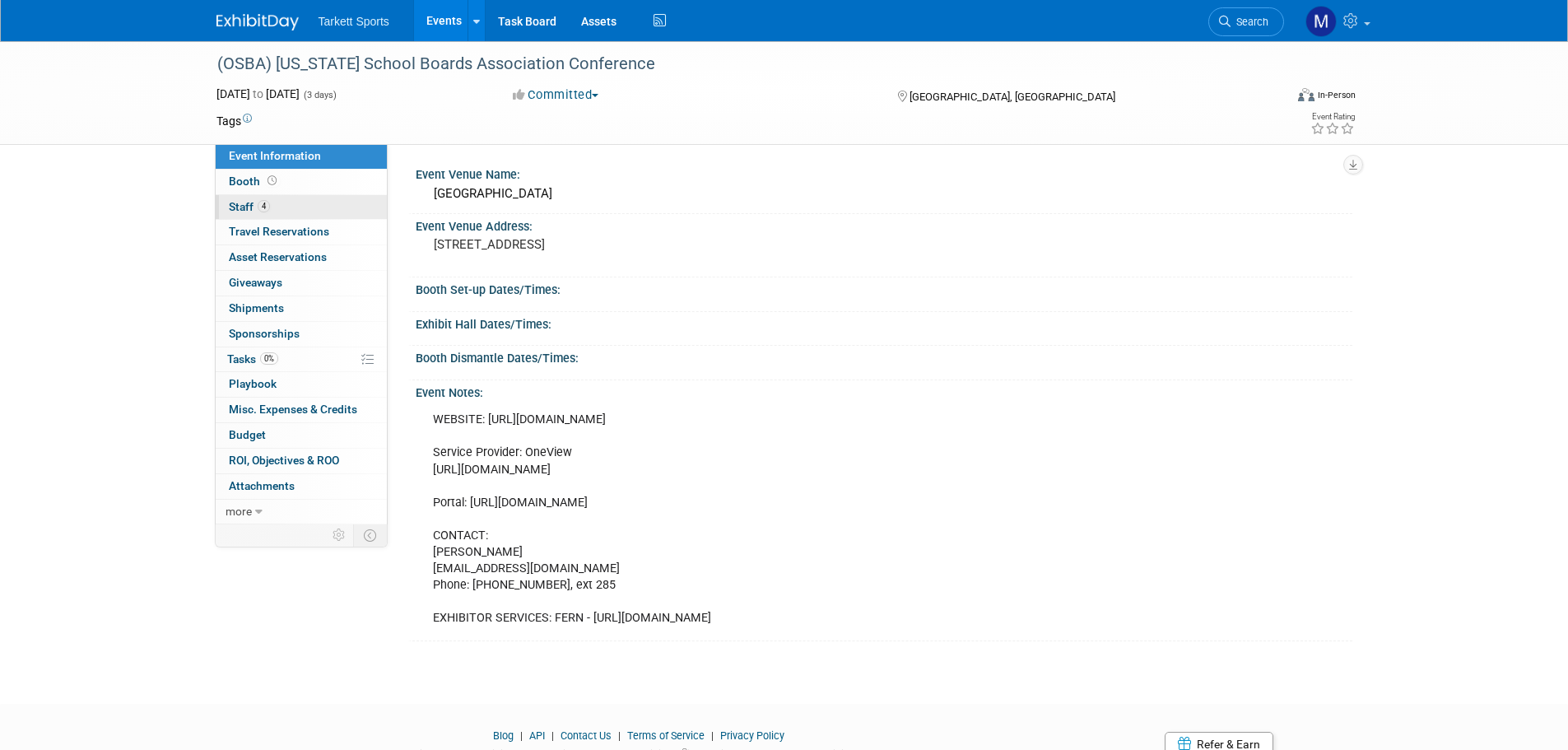
click at [320, 205] on link "4 Staff 4" at bounding box center [302, 207] width 171 height 25
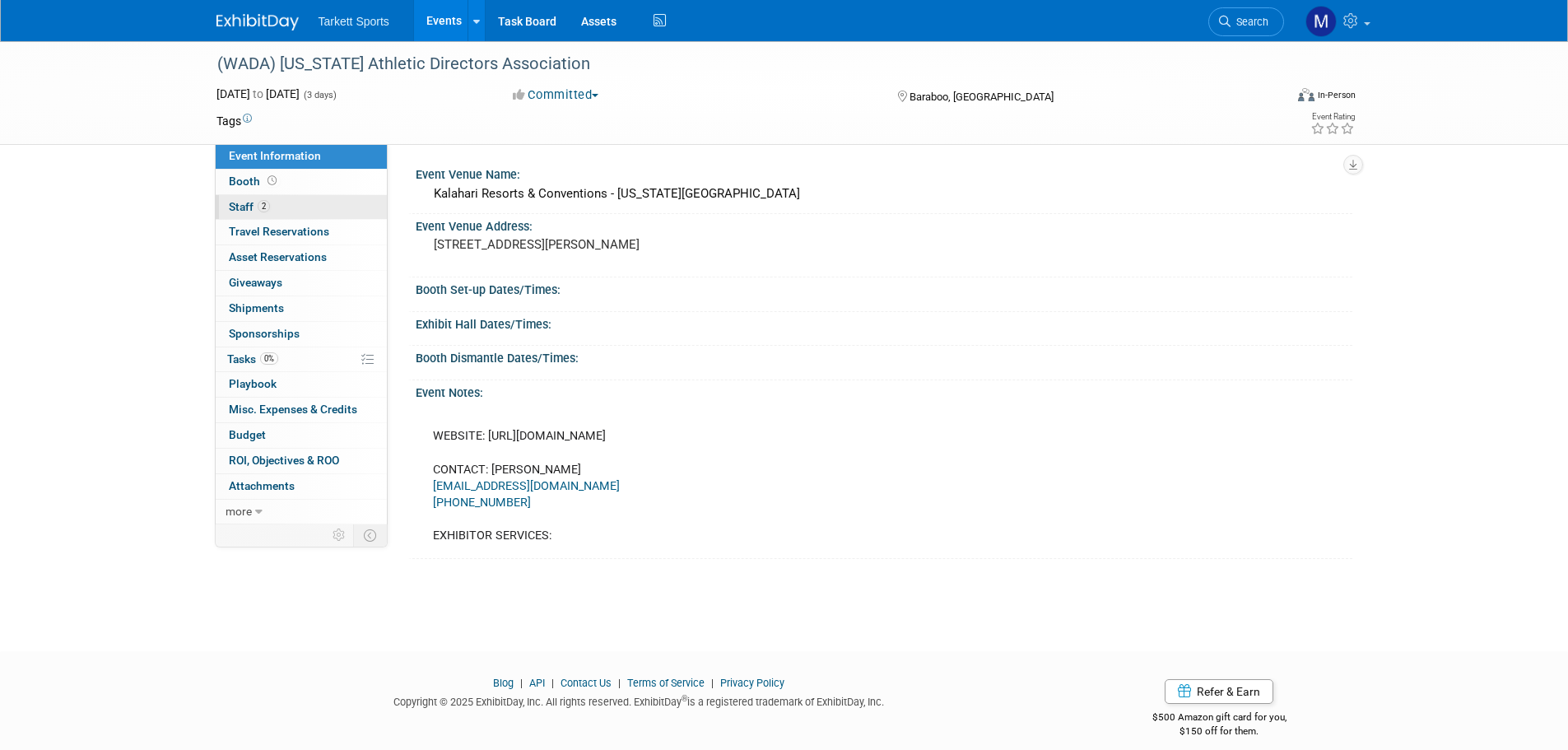
click at [320, 203] on link "2 Staff 2" at bounding box center [302, 207] width 171 height 25
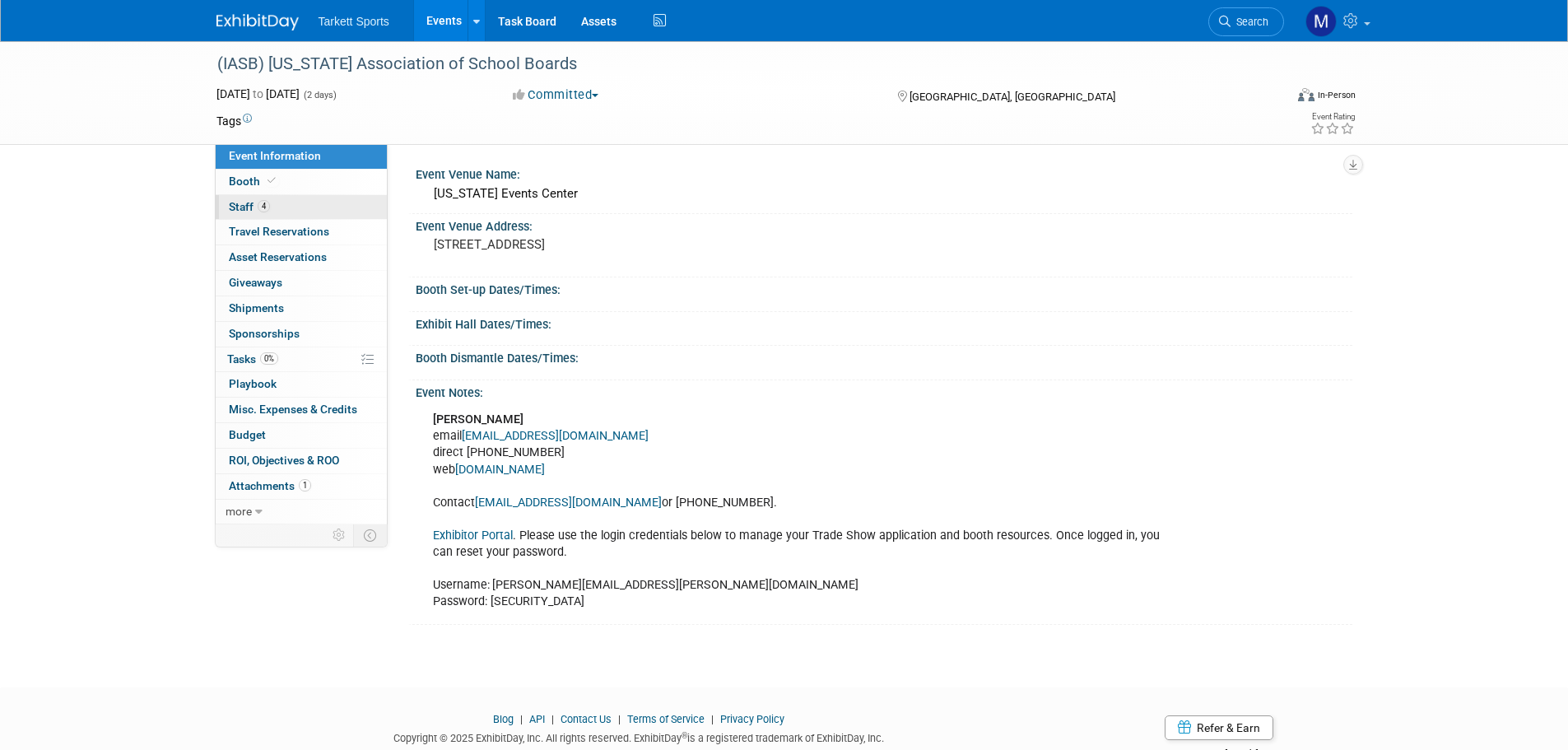
click at [287, 206] on link "4 Staff 4" at bounding box center [302, 207] width 171 height 25
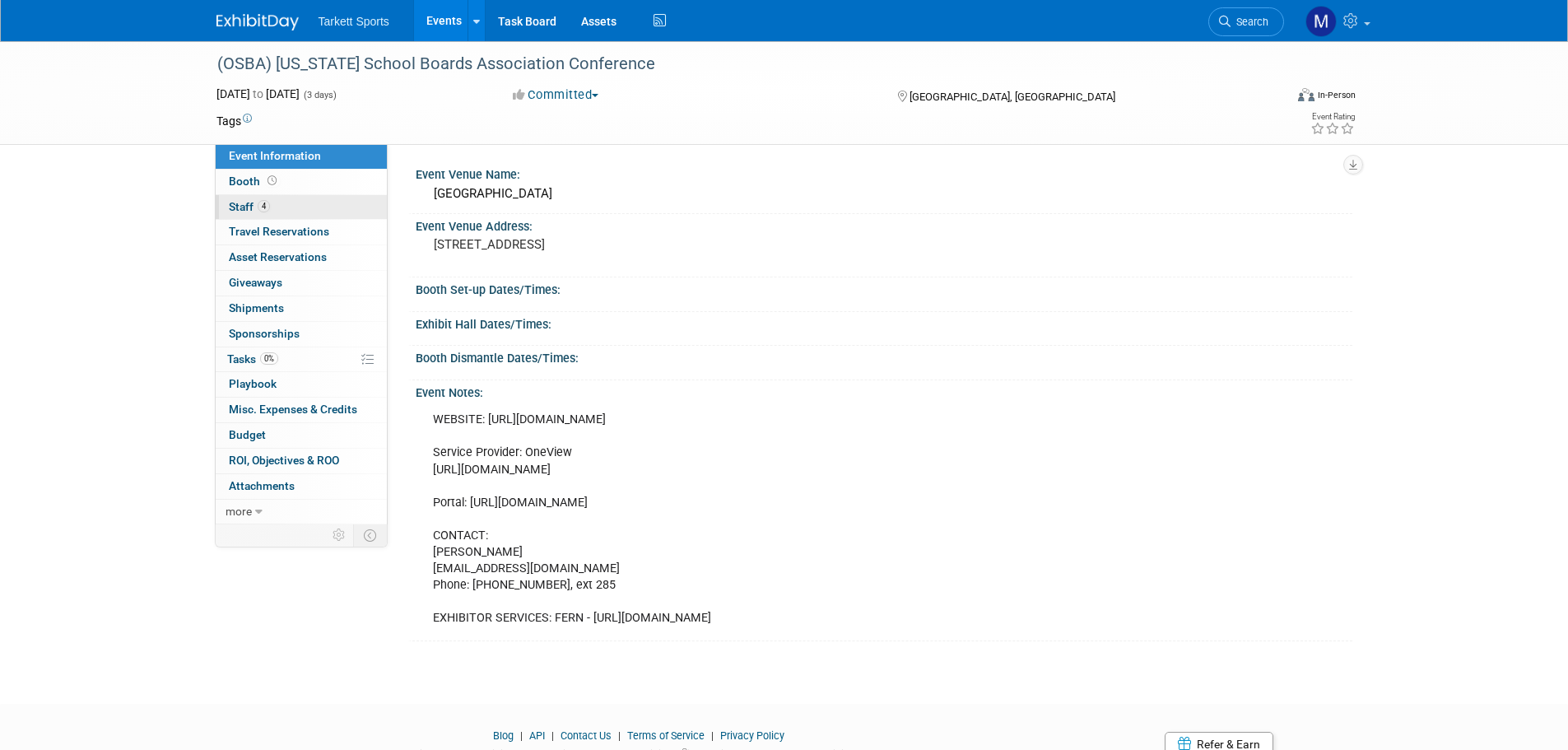
click at [330, 211] on link "4 Staff 4" at bounding box center [302, 207] width 171 height 25
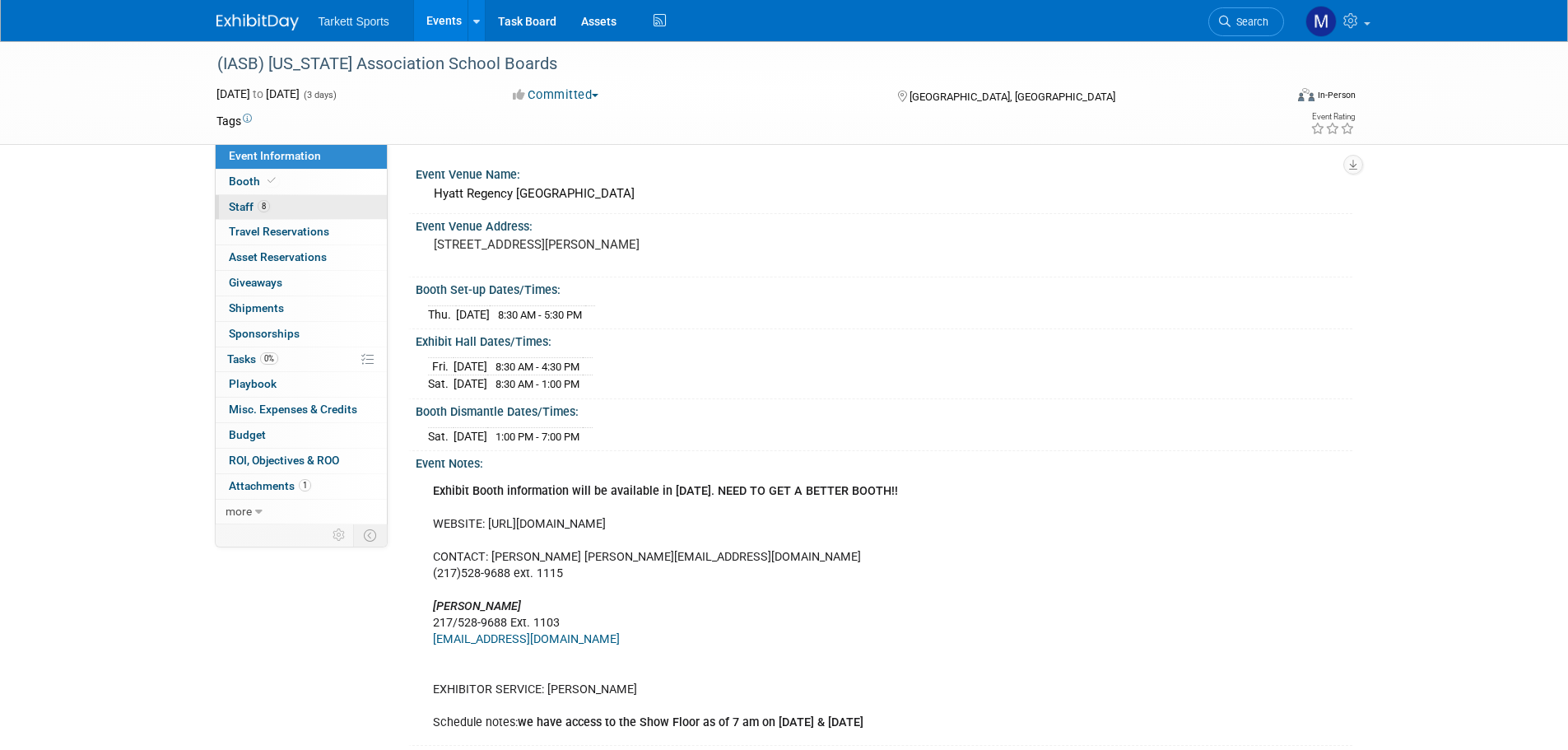
click at [327, 203] on link "8 Staff 8" at bounding box center [302, 207] width 171 height 25
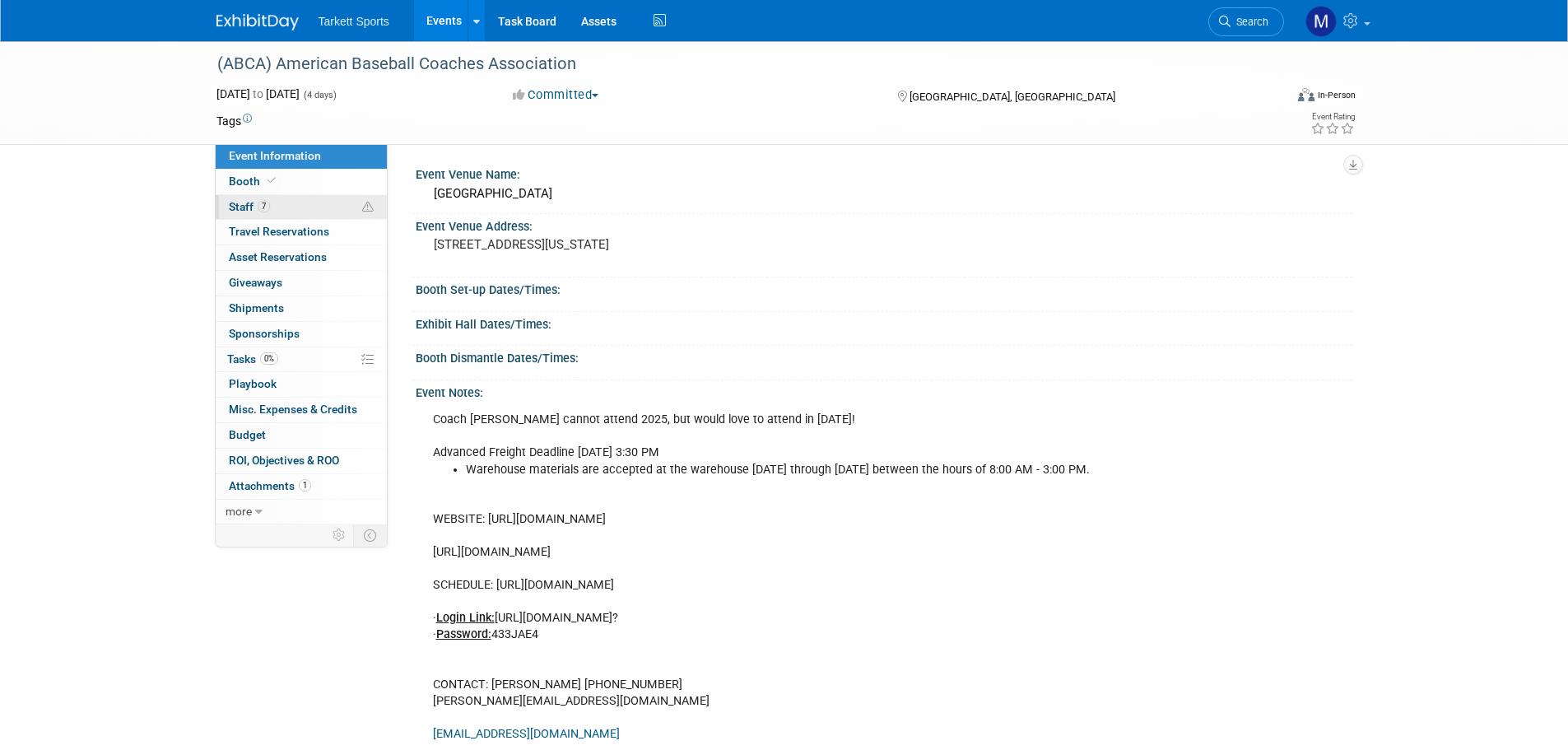
click at [323, 202] on link "7 Staff 7" at bounding box center [302, 207] width 171 height 25
